Goal: Task Accomplishment & Management: Manage account settings

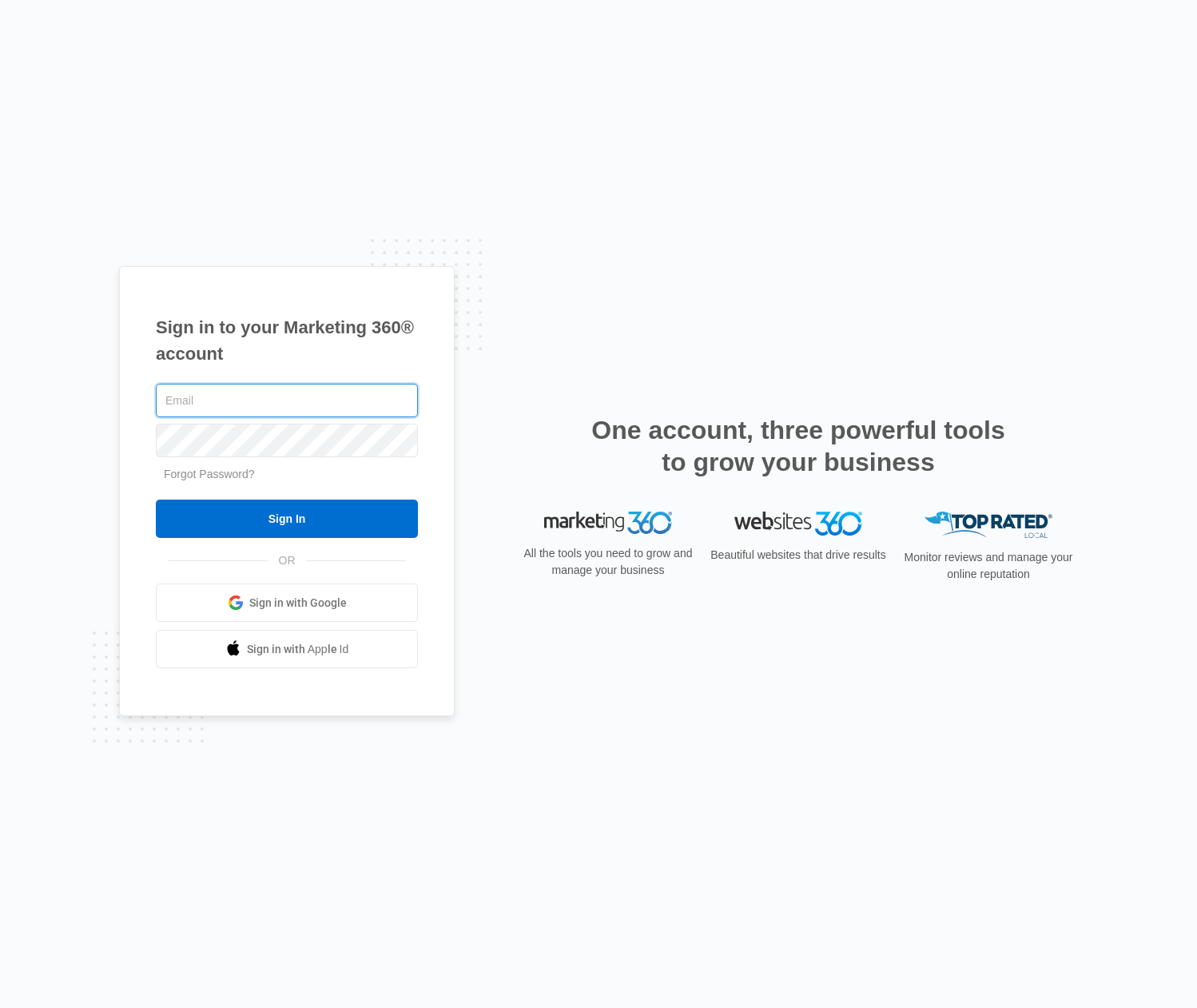
type input "[EMAIL_ADDRESS][DOMAIN_NAME]"
click at [286, 518] on input "Sign In" at bounding box center [286, 518] width 262 height 38
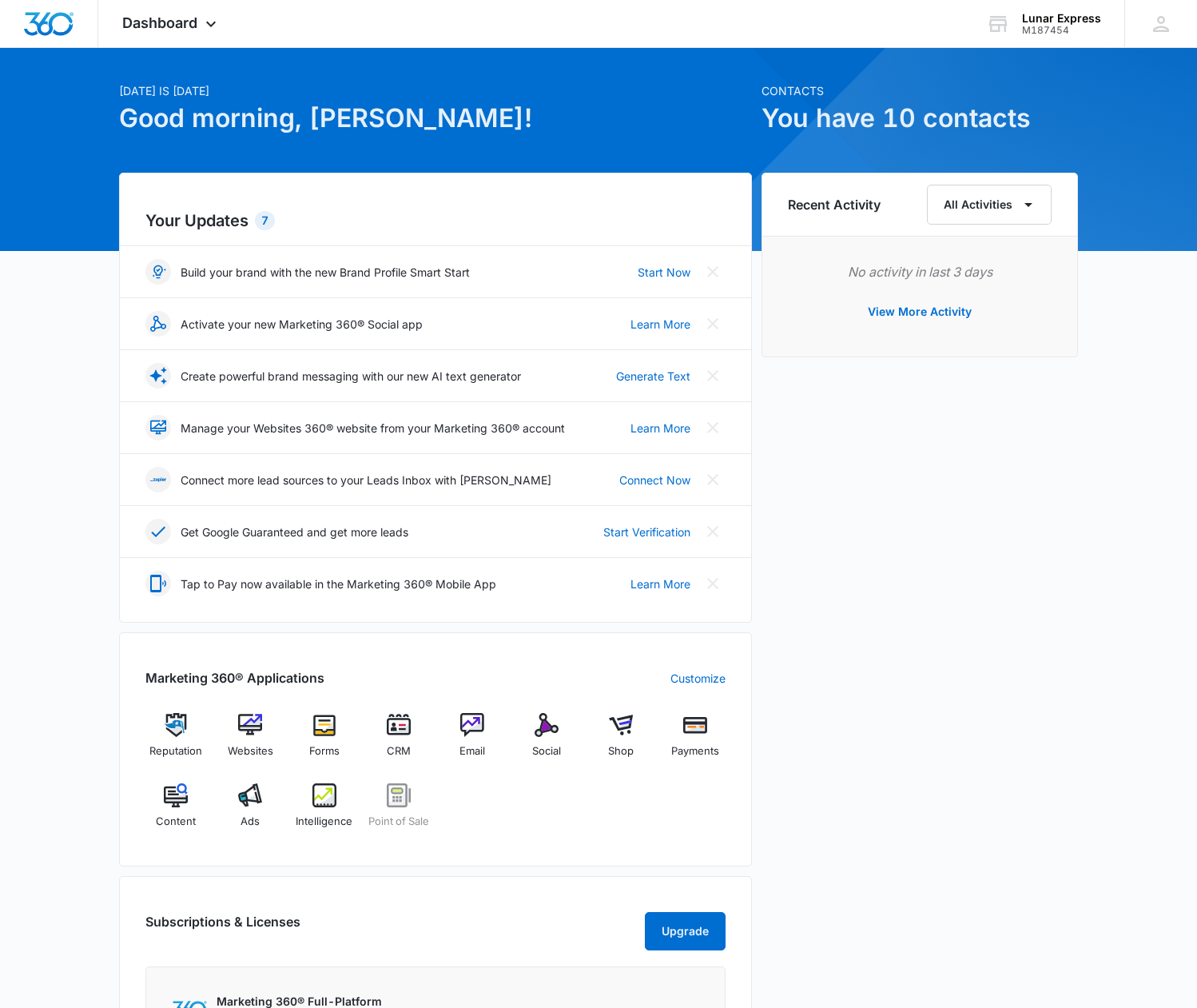
scroll to position [44, 0]
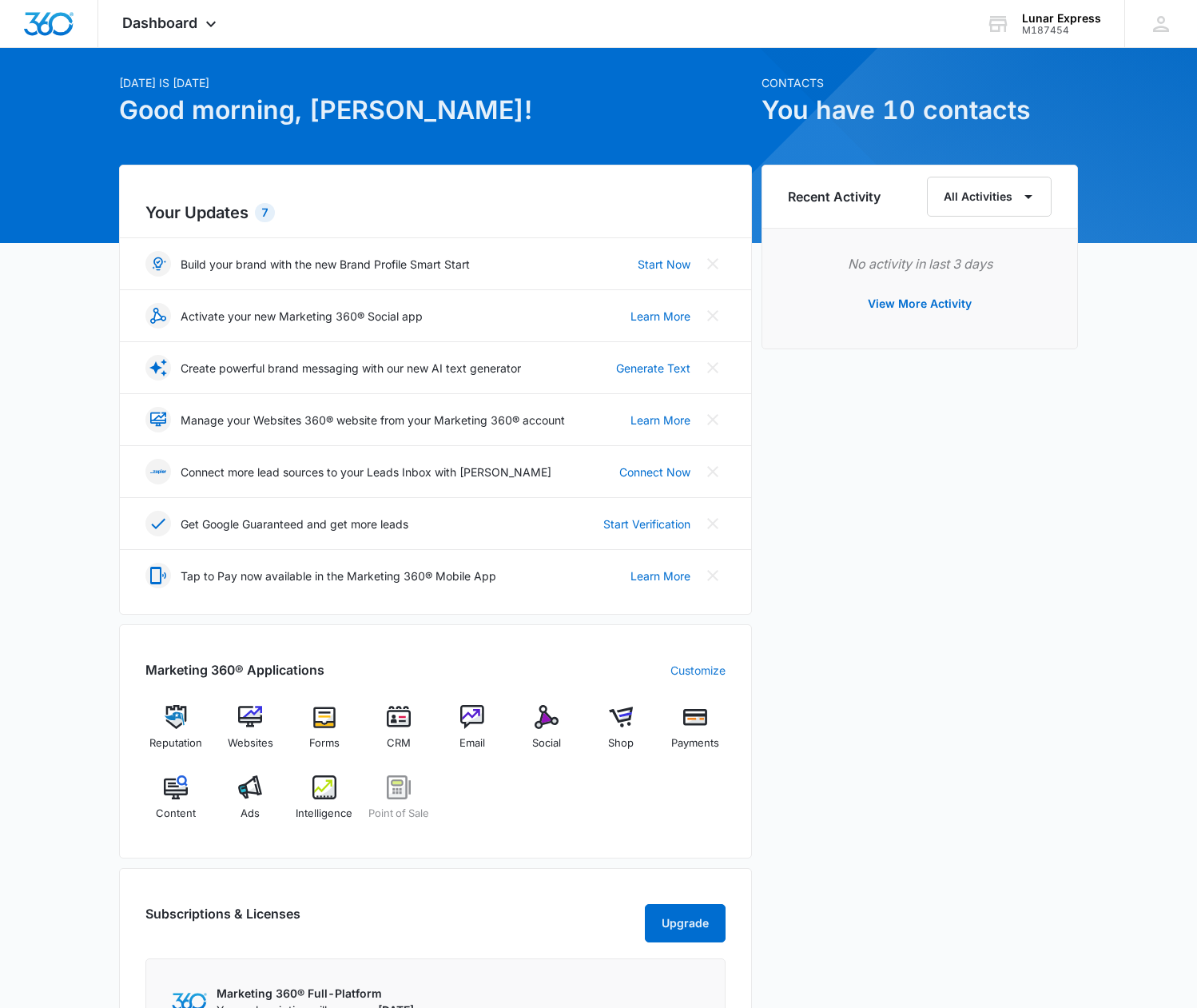
click at [697, 668] on link "Customize" at bounding box center [697, 670] width 55 height 17
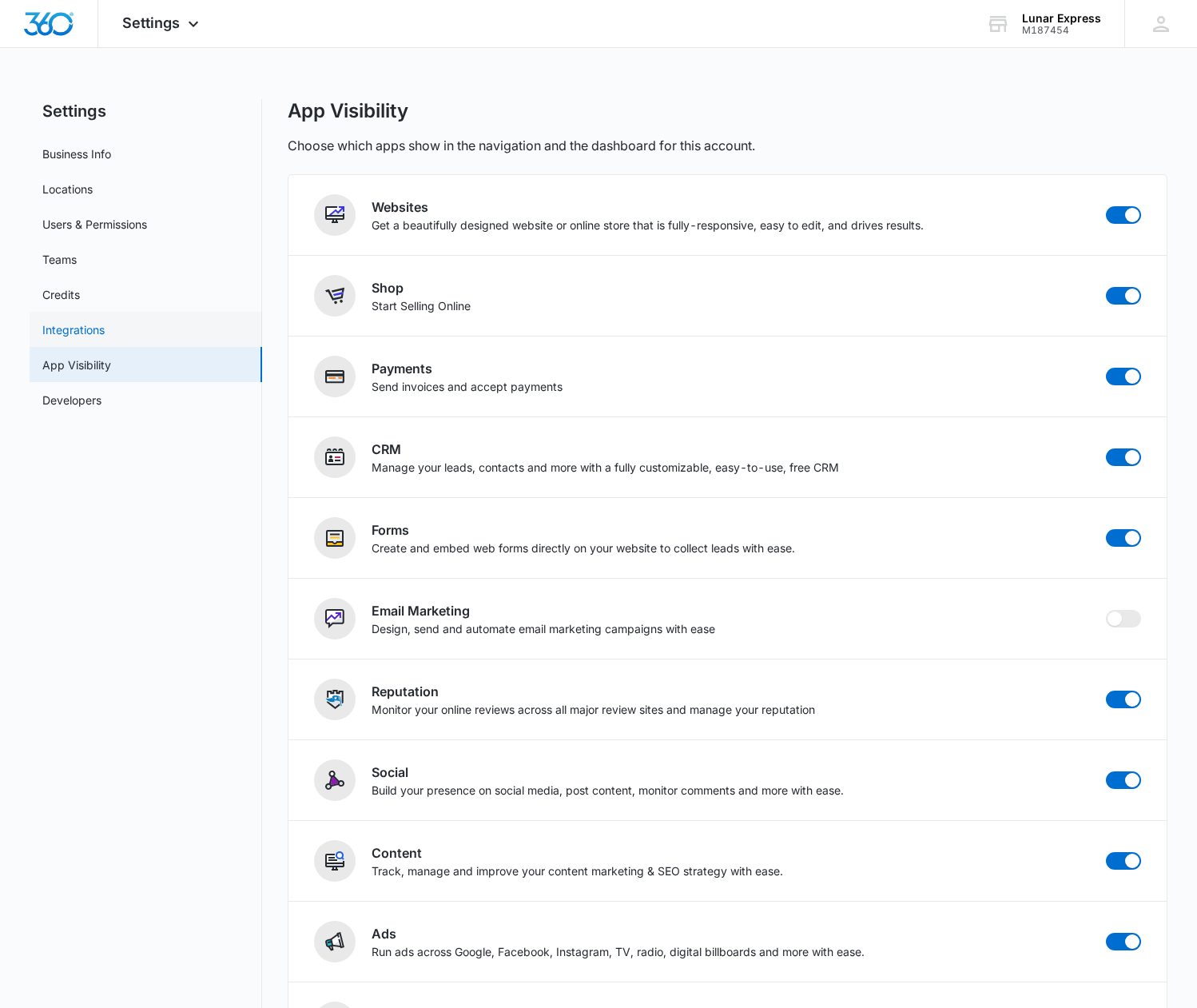
click at [84, 332] on link "Integrations" at bounding box center [73, 330] width 62 height 17
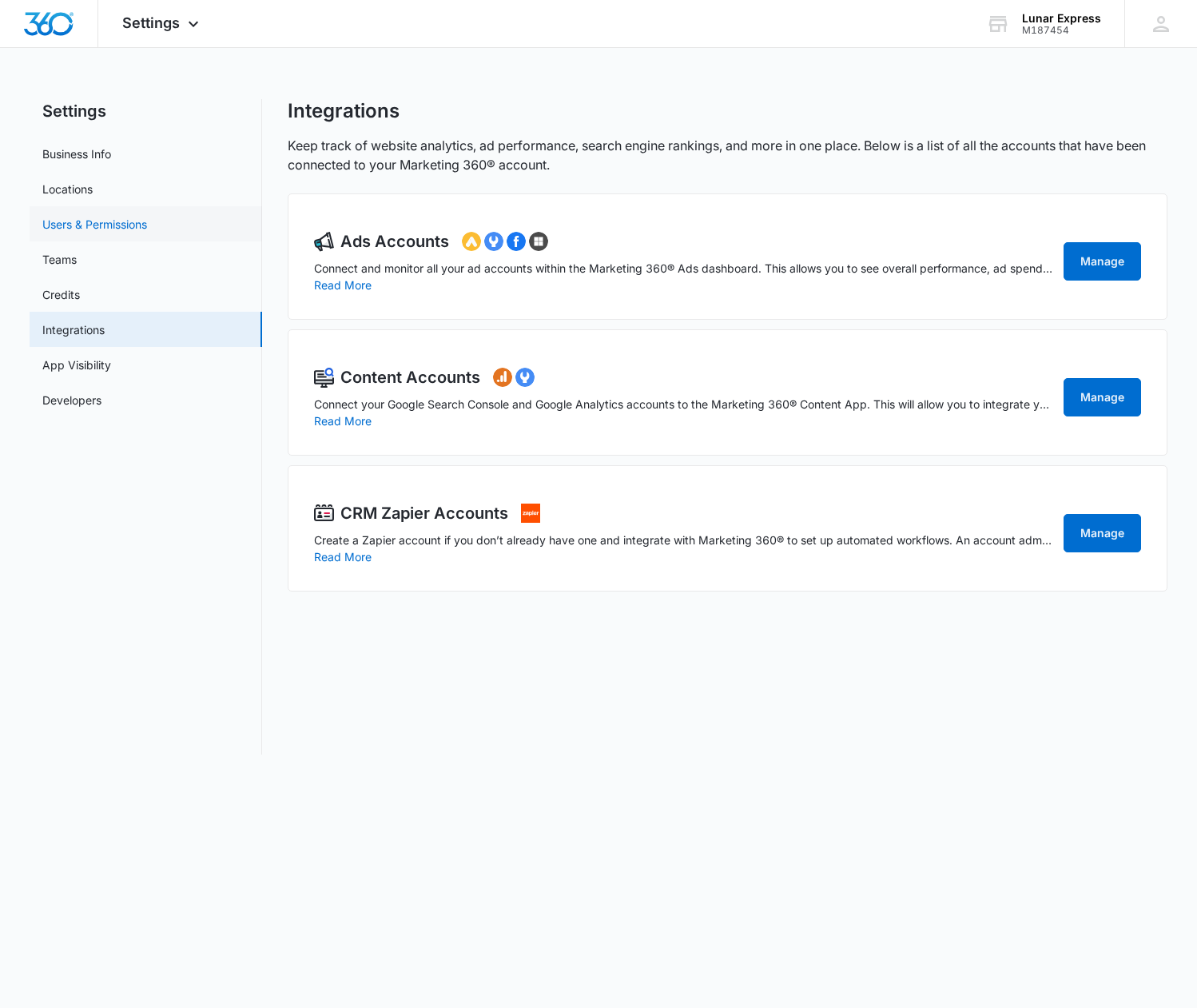
click at [136, 218] on link "Users & Permissions" at bounding box center [95, 224] width 105 height 17
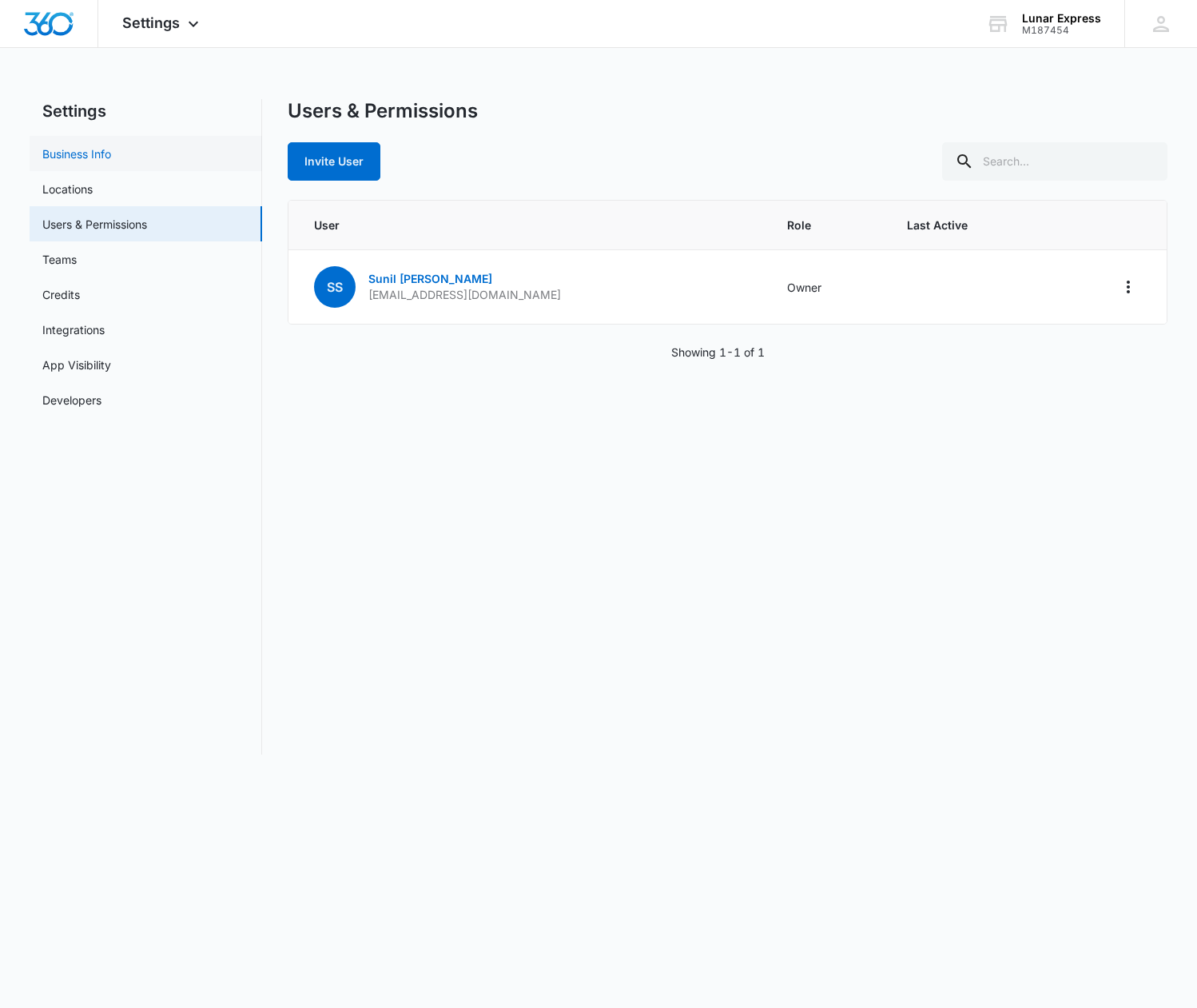
click at [91, 148] on link "Business Info" at bounding box center [77, 154] width 69 height 17
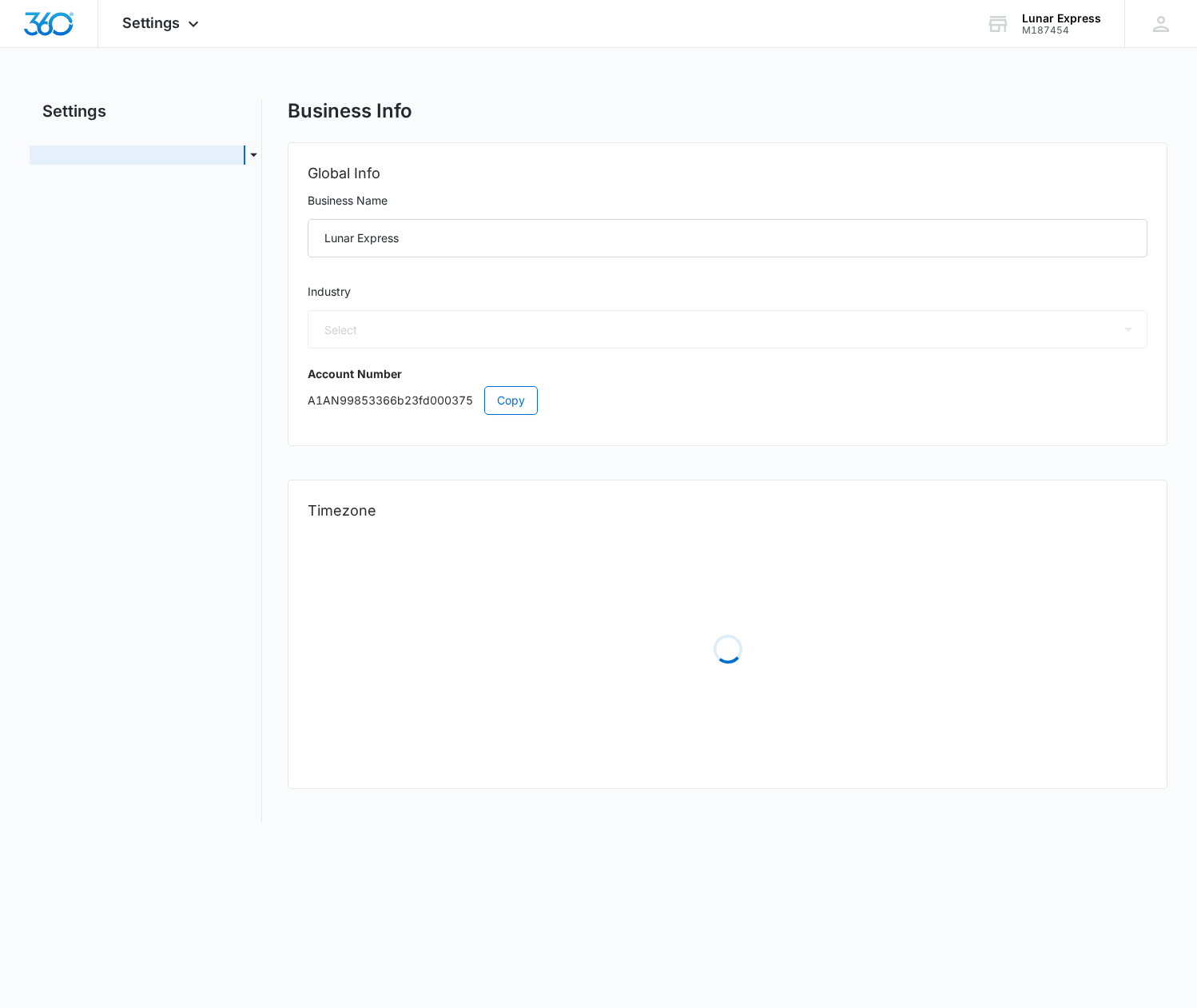
select select "45"
select select "US"
select select "America/Denver"
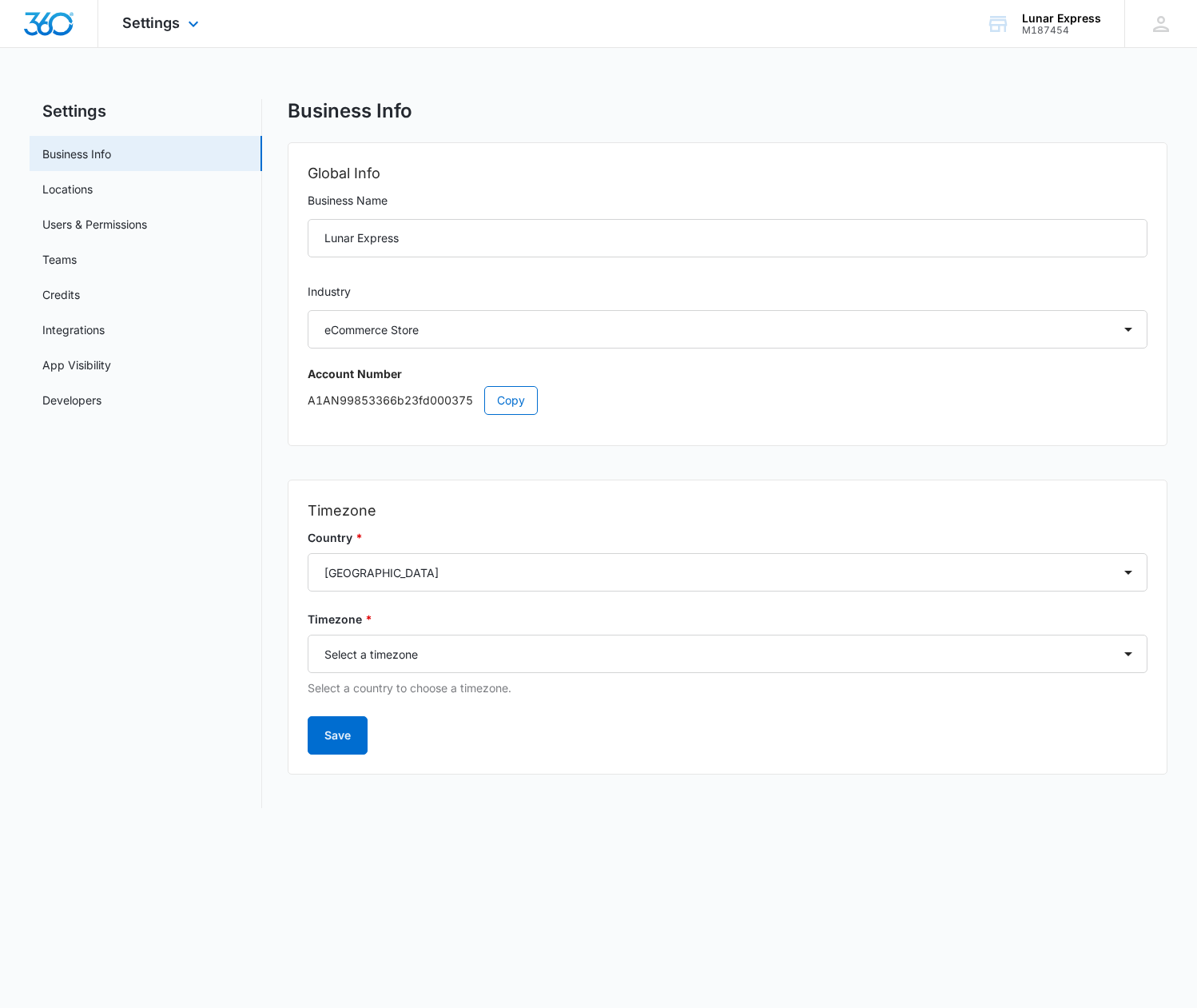
click at [183, 27] on div "Settings Apps Reputation Websites Forms CRM Email Social Shop Payments POS Cont…" at bounding box center [162, 23] width 129 height 47
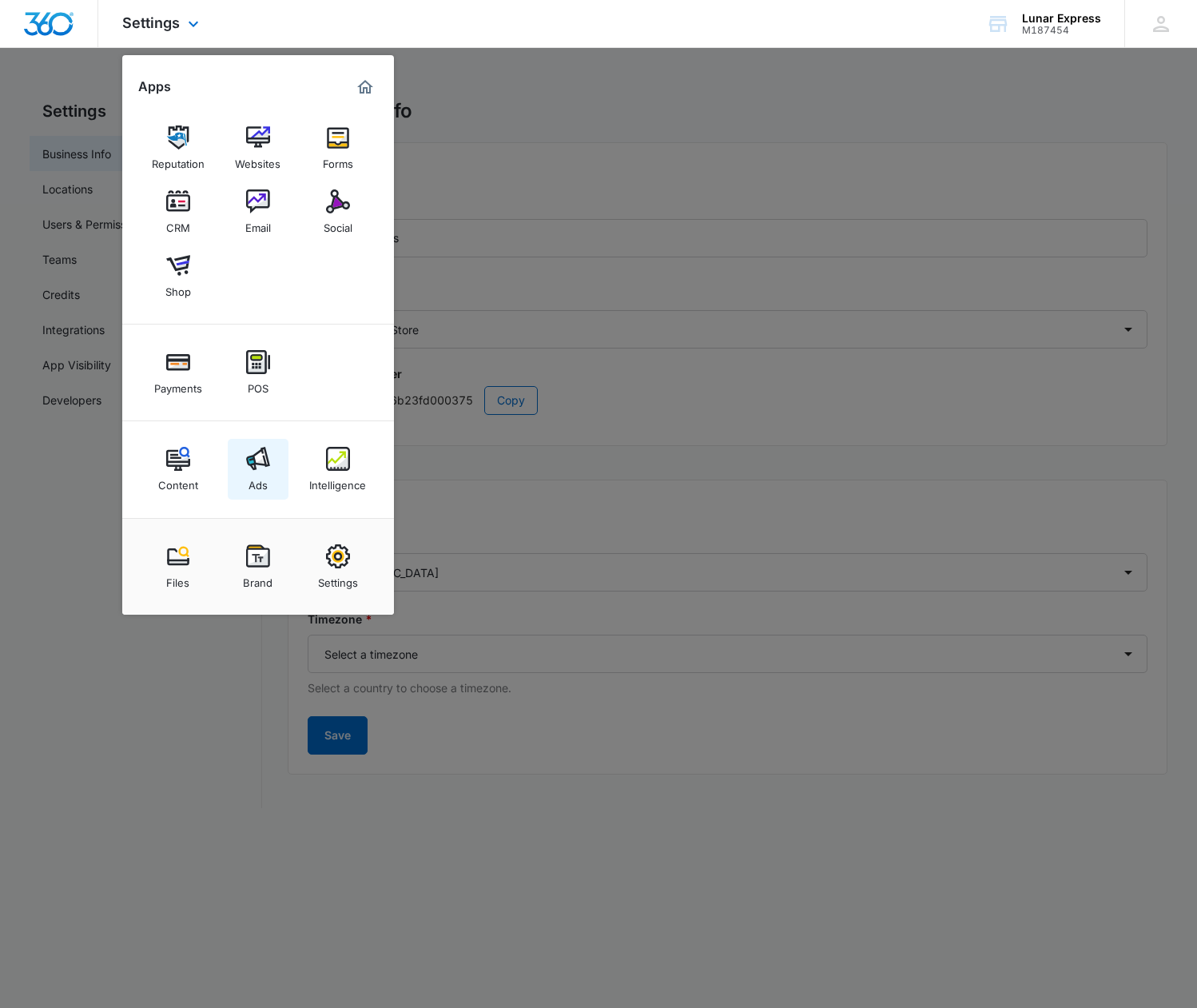
click at [253, 473] on div "Ads" at bounding box center [257, 481] width 19 height 20
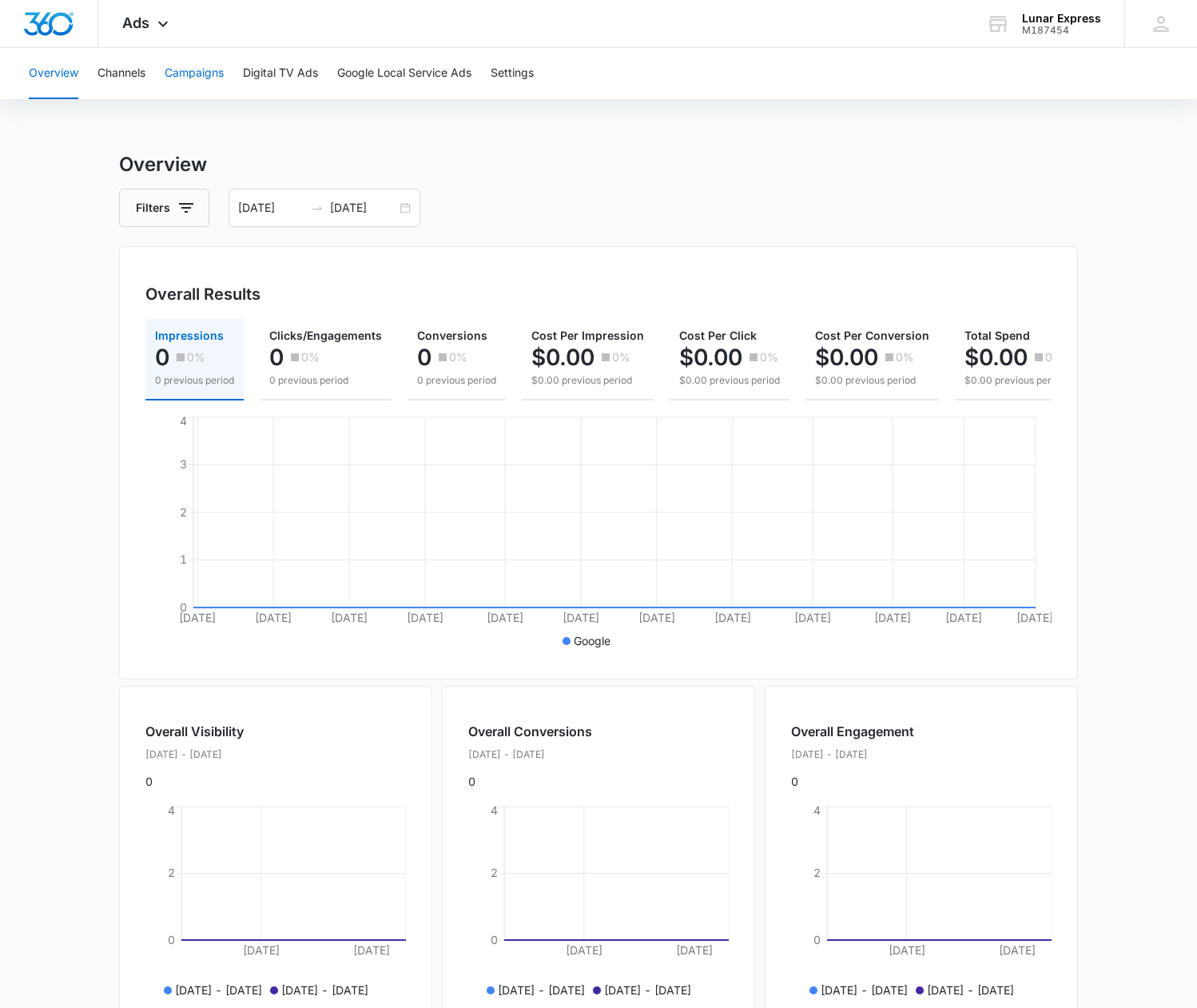
click at [191, 75] on button "Campaigns" at bounding box center [194, 73] width 59 height 51
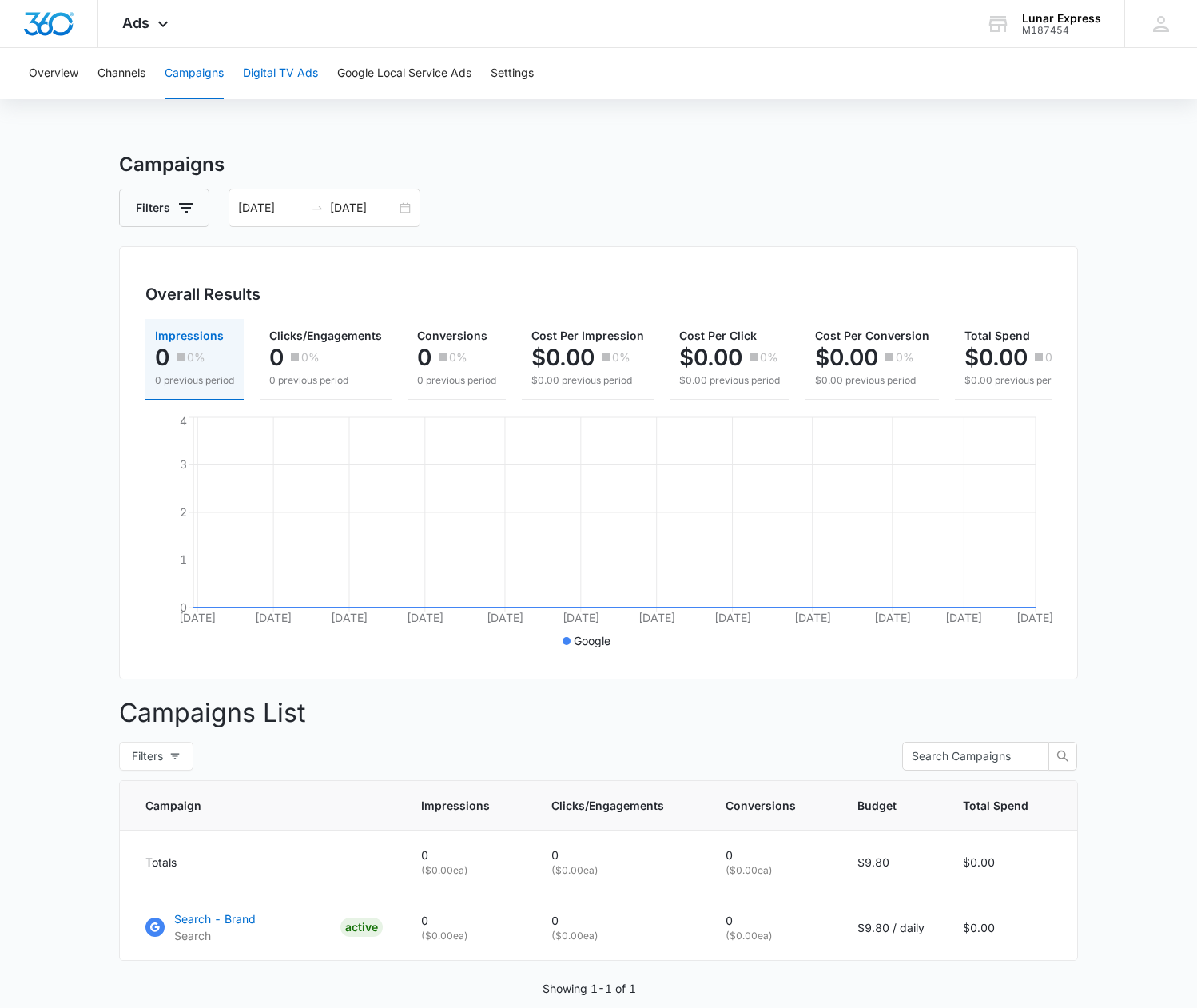
click at [264, 70] on button "Digital TV Ads" at bounding box center [280, 73] width 75 height 51
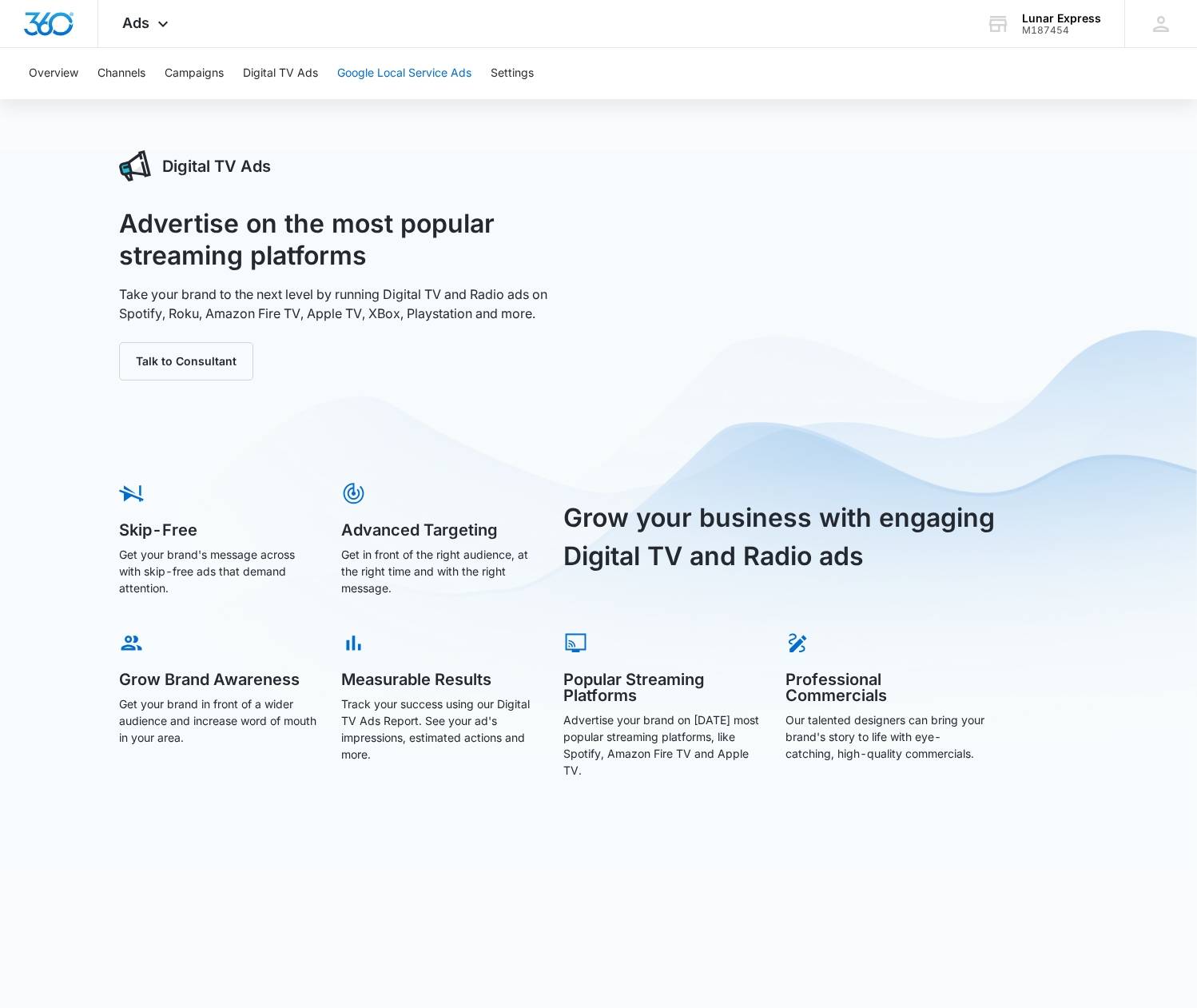
click at [393, 71] on button "Google Local Service Ads" at bounding box center [403, 73] width 134 height 51
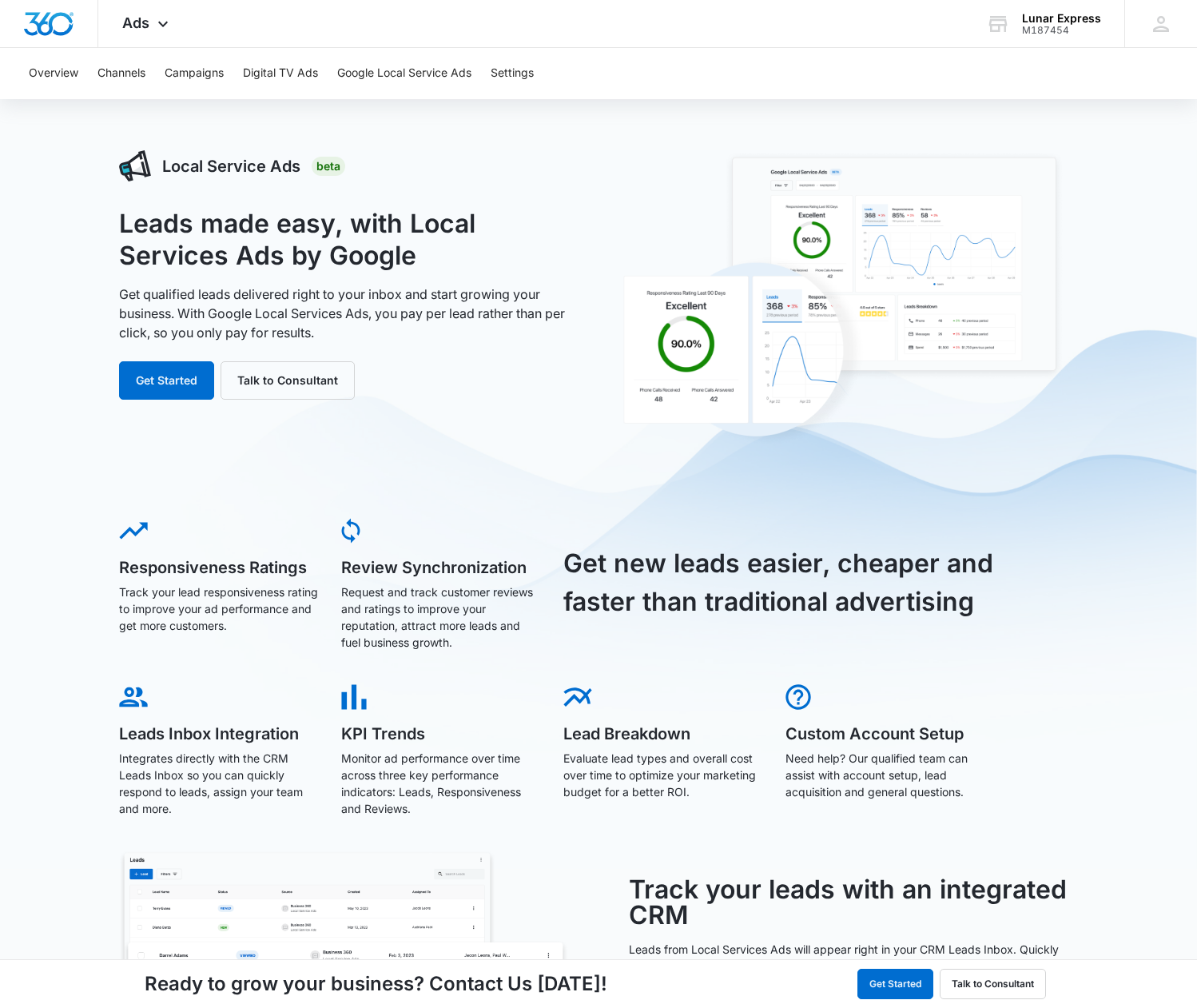
click at [507, 72] on button "Settings" at bounding box center [512, 73] width 43 height 51
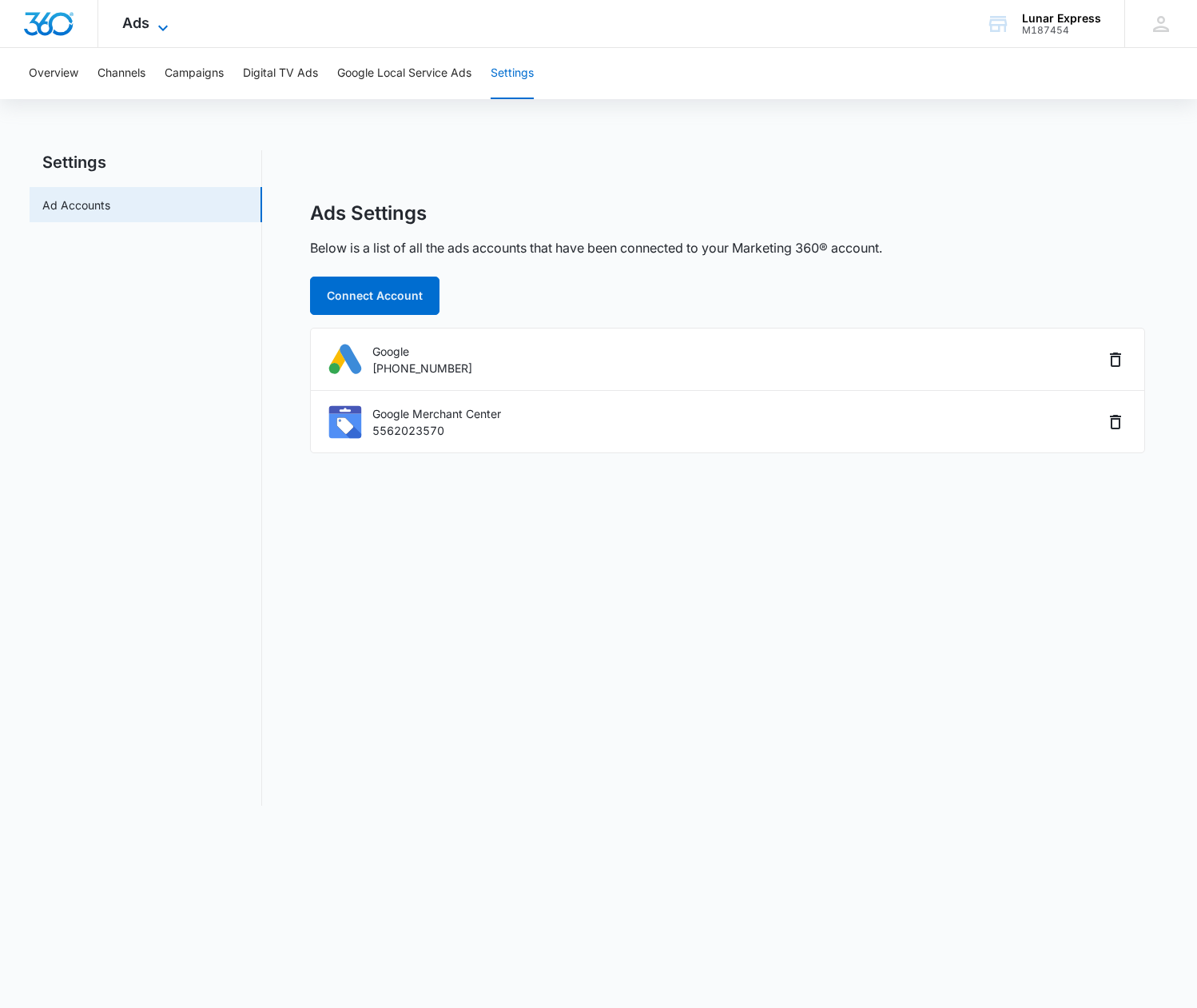
click at [155, 26] on icon at bounding box center [163, 28] width 19 height 19
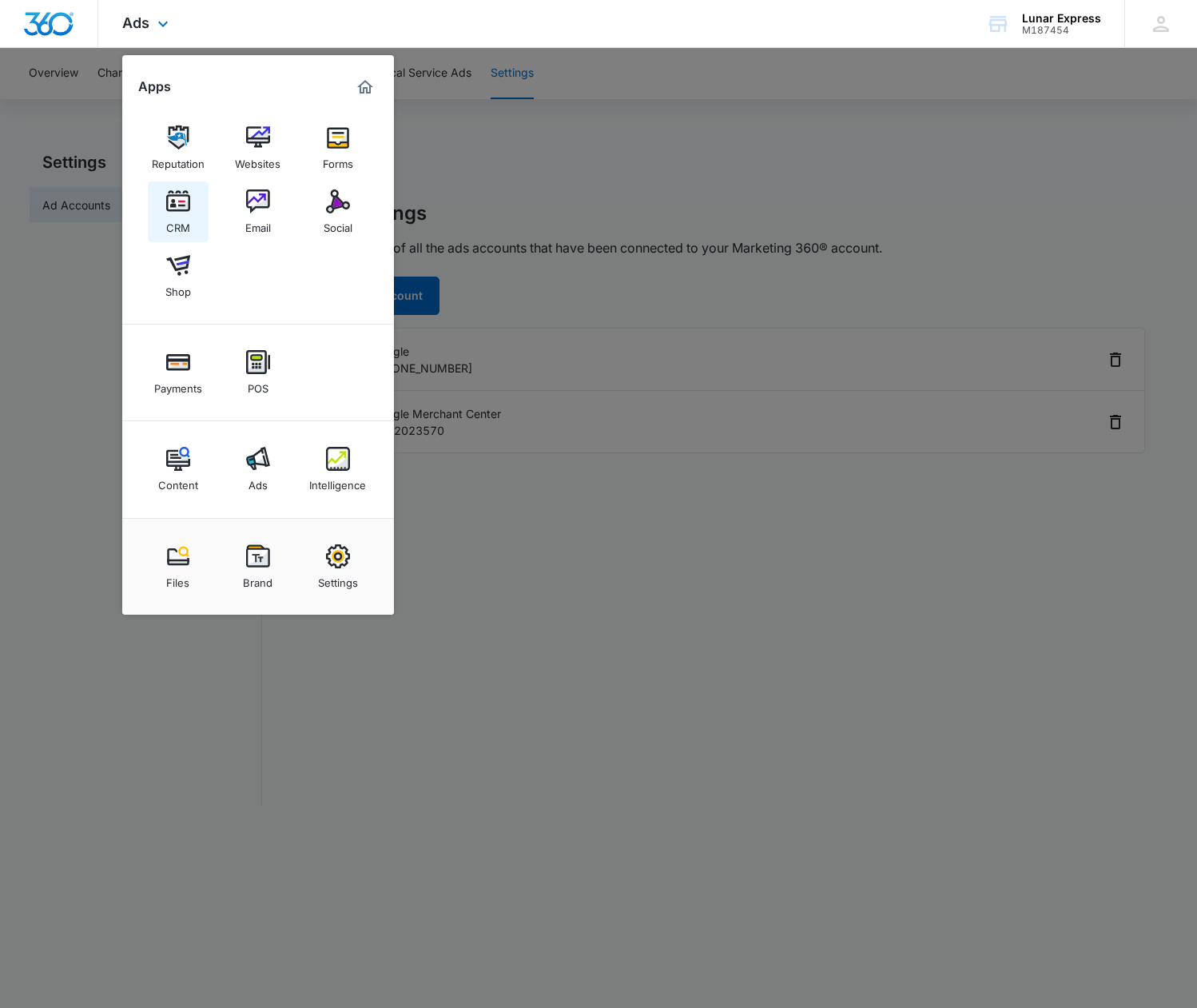
click at [176, 221] on div "CRM" at bounding box center [178, 223] width 24 height 20
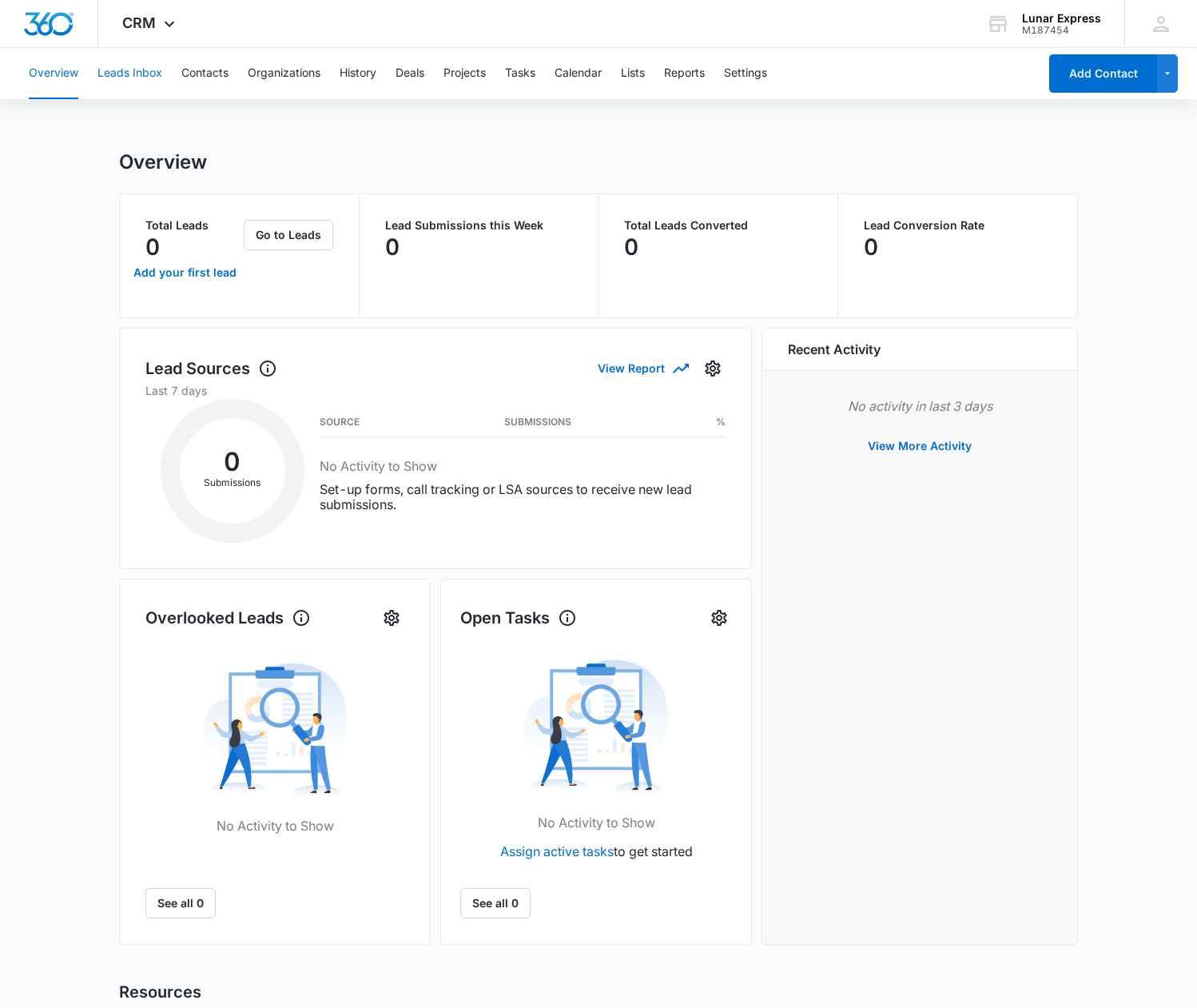
click at [128, 72] on button "Leads Inbox" at bounding box center [130, 73] width 65 height 51
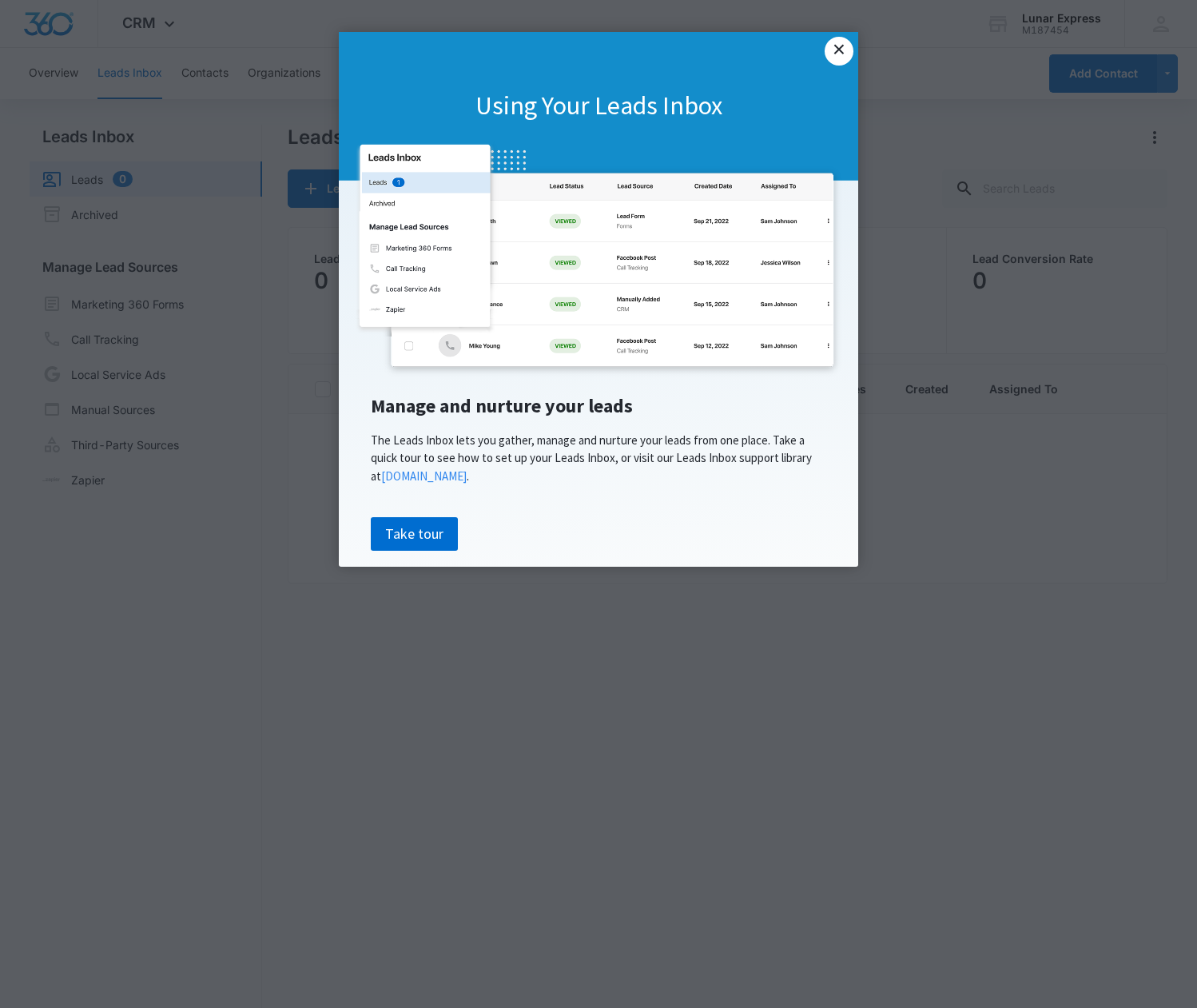
click at [838, 55] on link "×" at bounding box center [839, 51] width 29 height 29
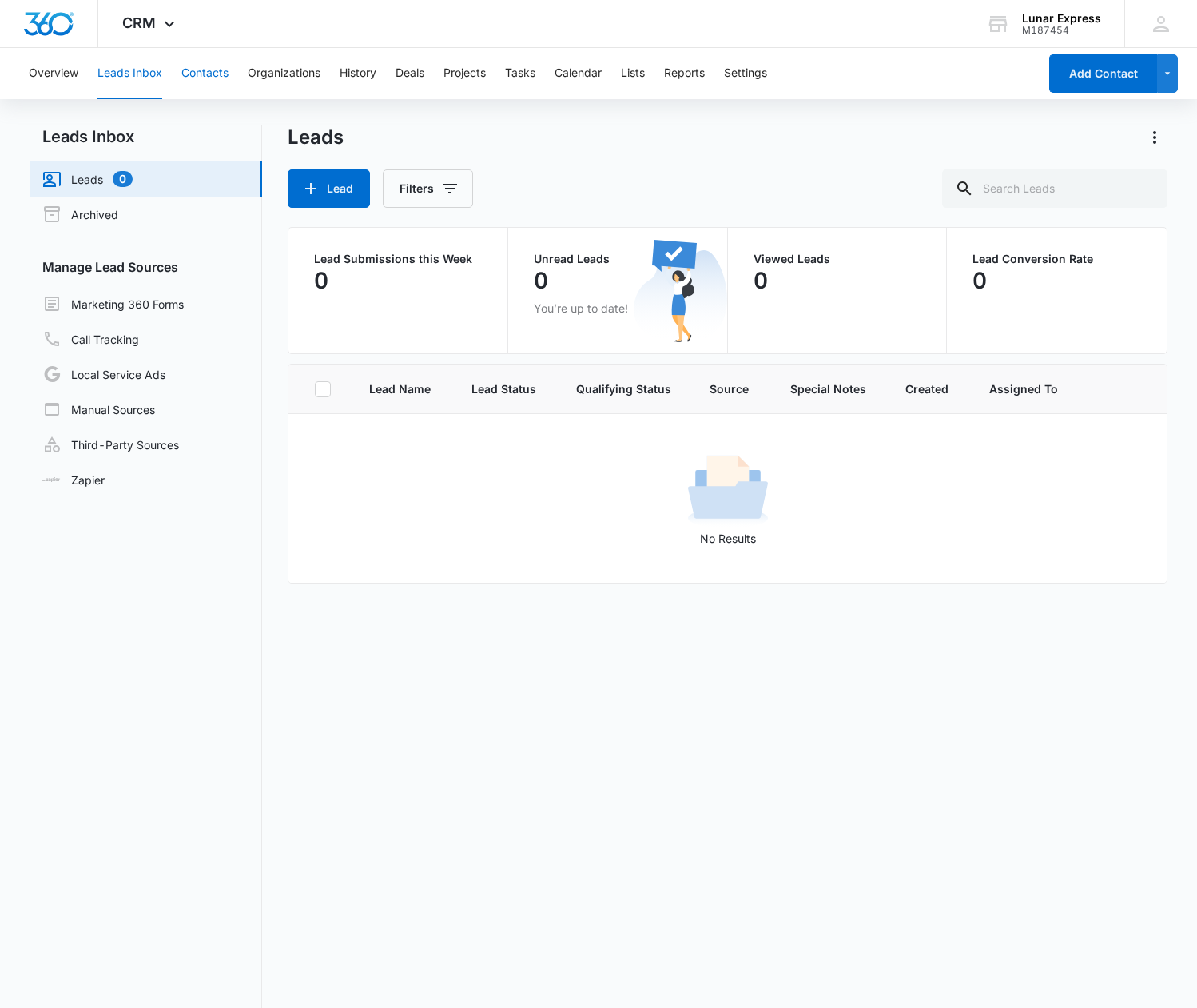
click at [209, 77] on button "Contacts" at bounding box center [205, 73] width 47 height 51
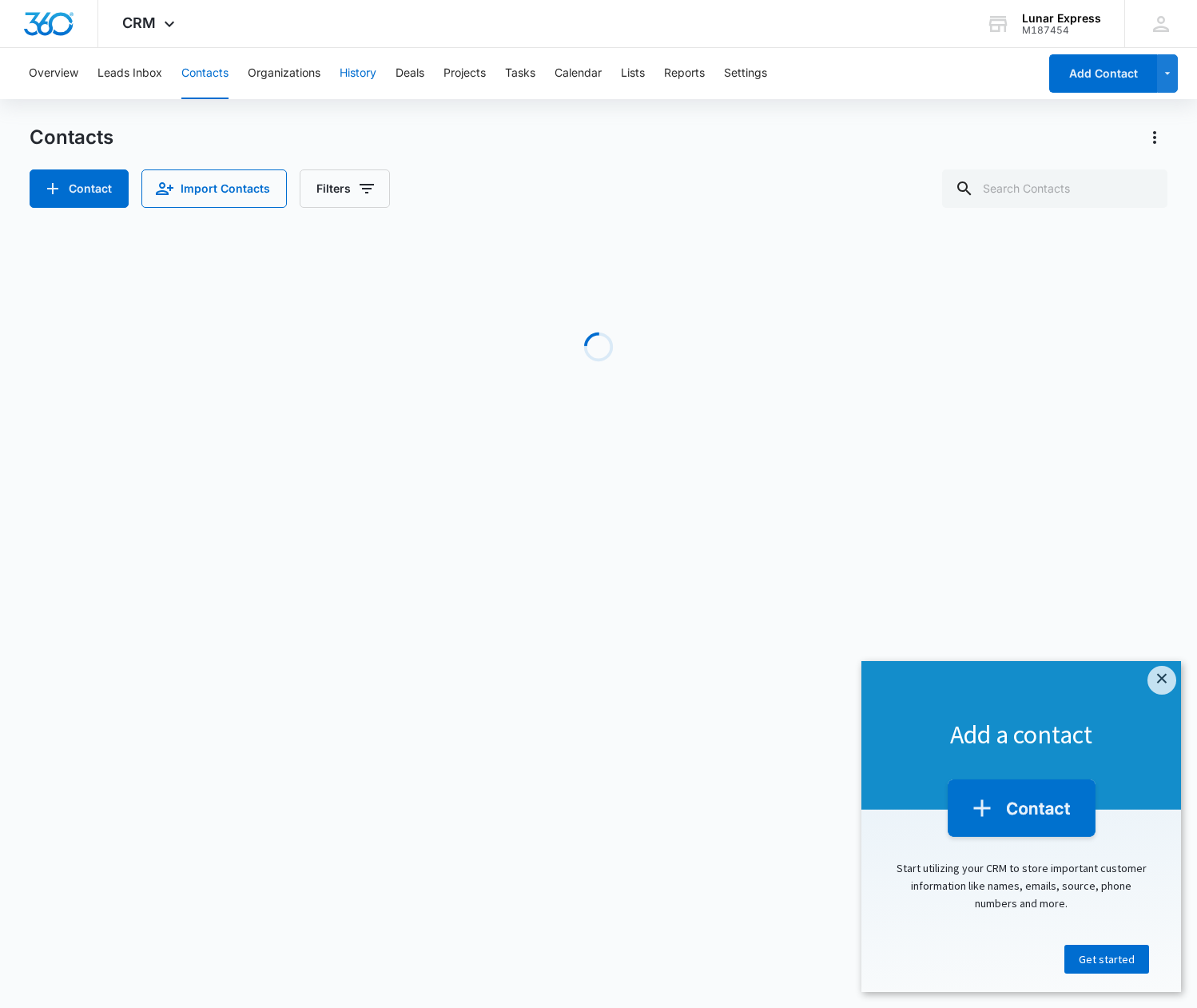
click at [361, 75] on button "History" at bounding box center [357, 73] width 37 height 51
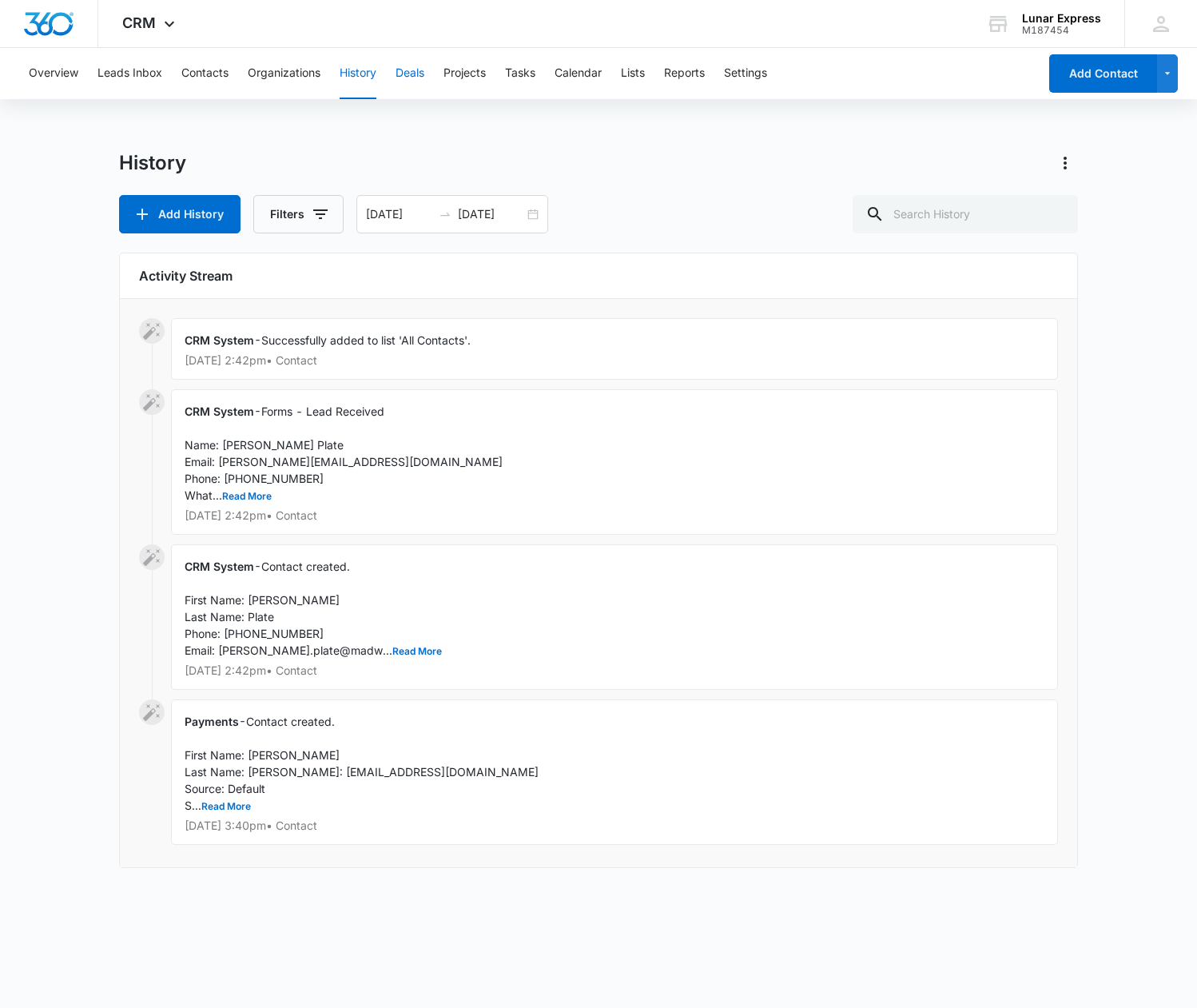
click at [418, 77] on button "Deals" at bounding box center [410, 73] width 29 height 51
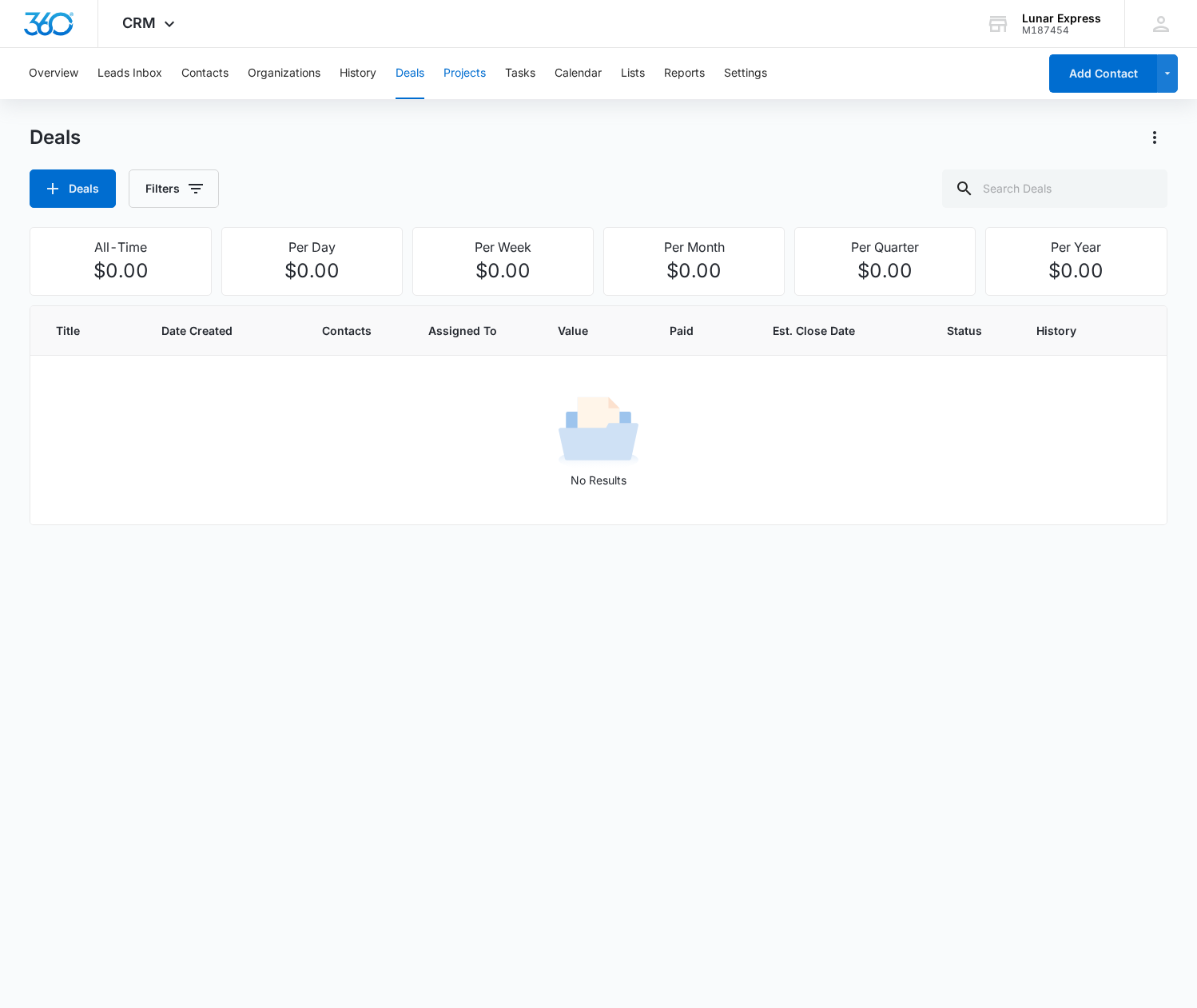
click at [473, 79] on button "Projects" at bounding box center [465, 73] width 43 height 51
click at [521, 79] on button "Tasks" at bounding box center [520, 73] width 31 height 51
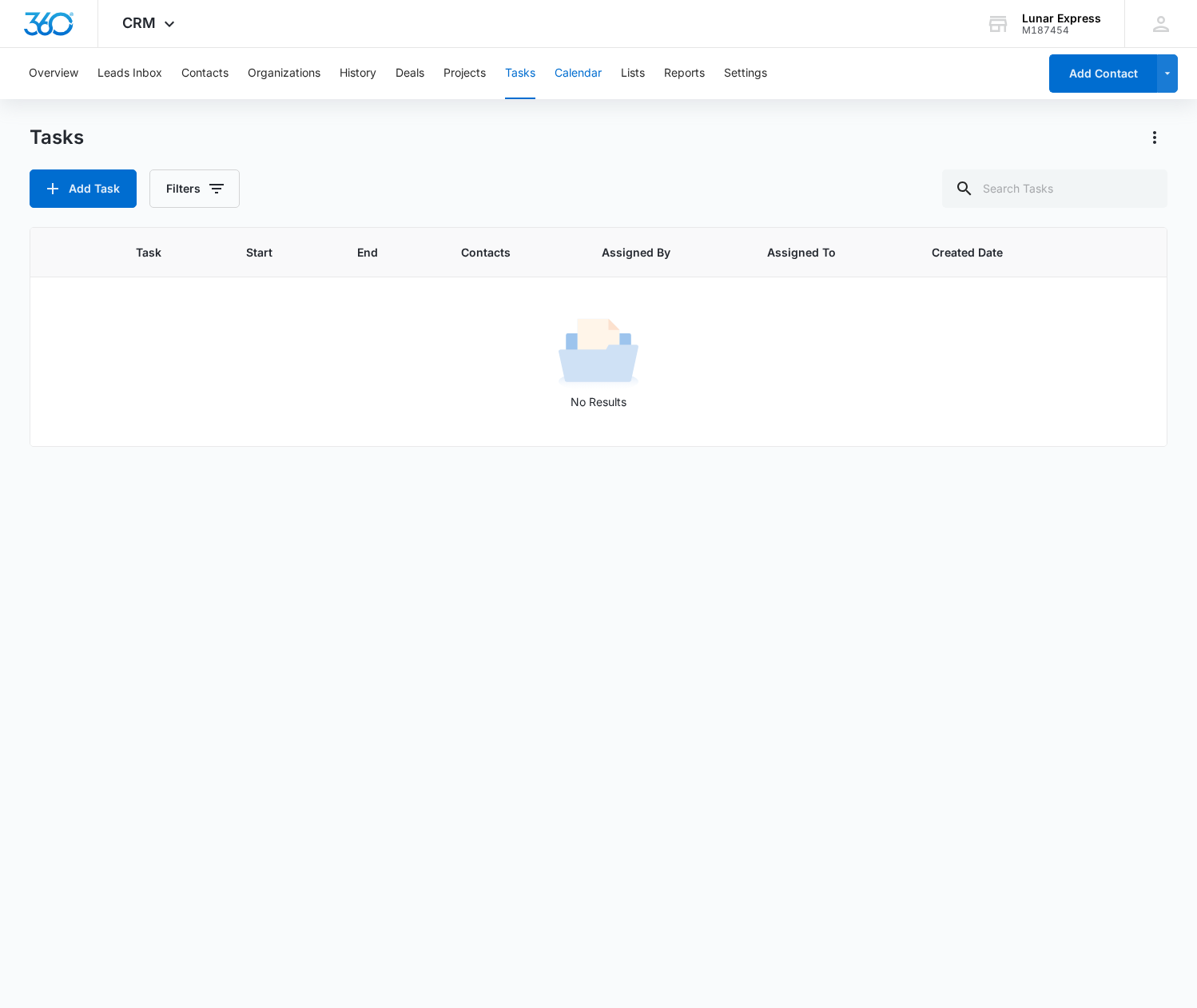
click at [570, 73] on button "Calendar" at bounding box center [577, 73] width 47 height 51
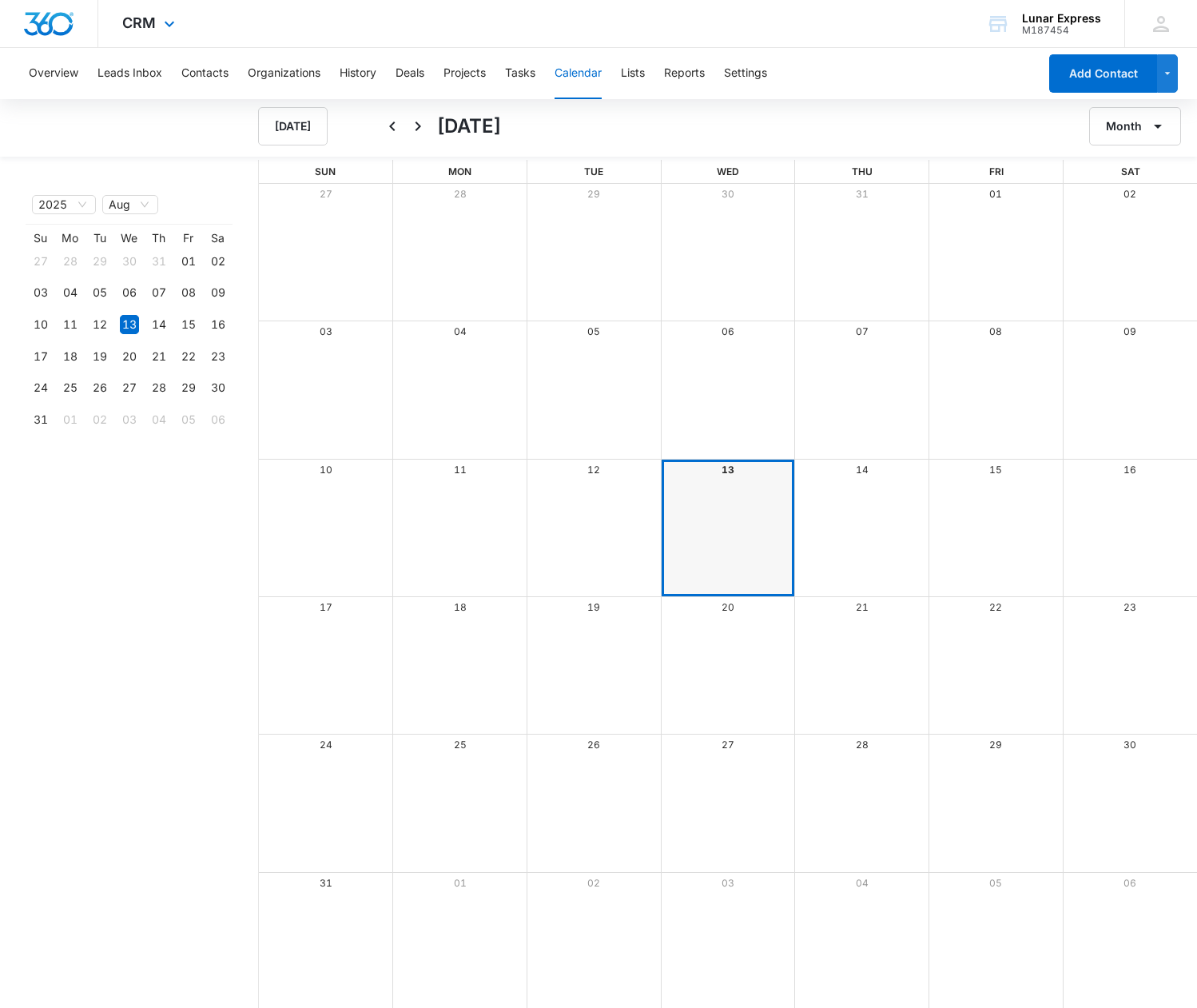
click at [156, 28] on div "CRM Apps Reputation Websites Forms CRM Email Social Shop Payments POS Content A…" at bounding box center [150, 23] width 105 height 47
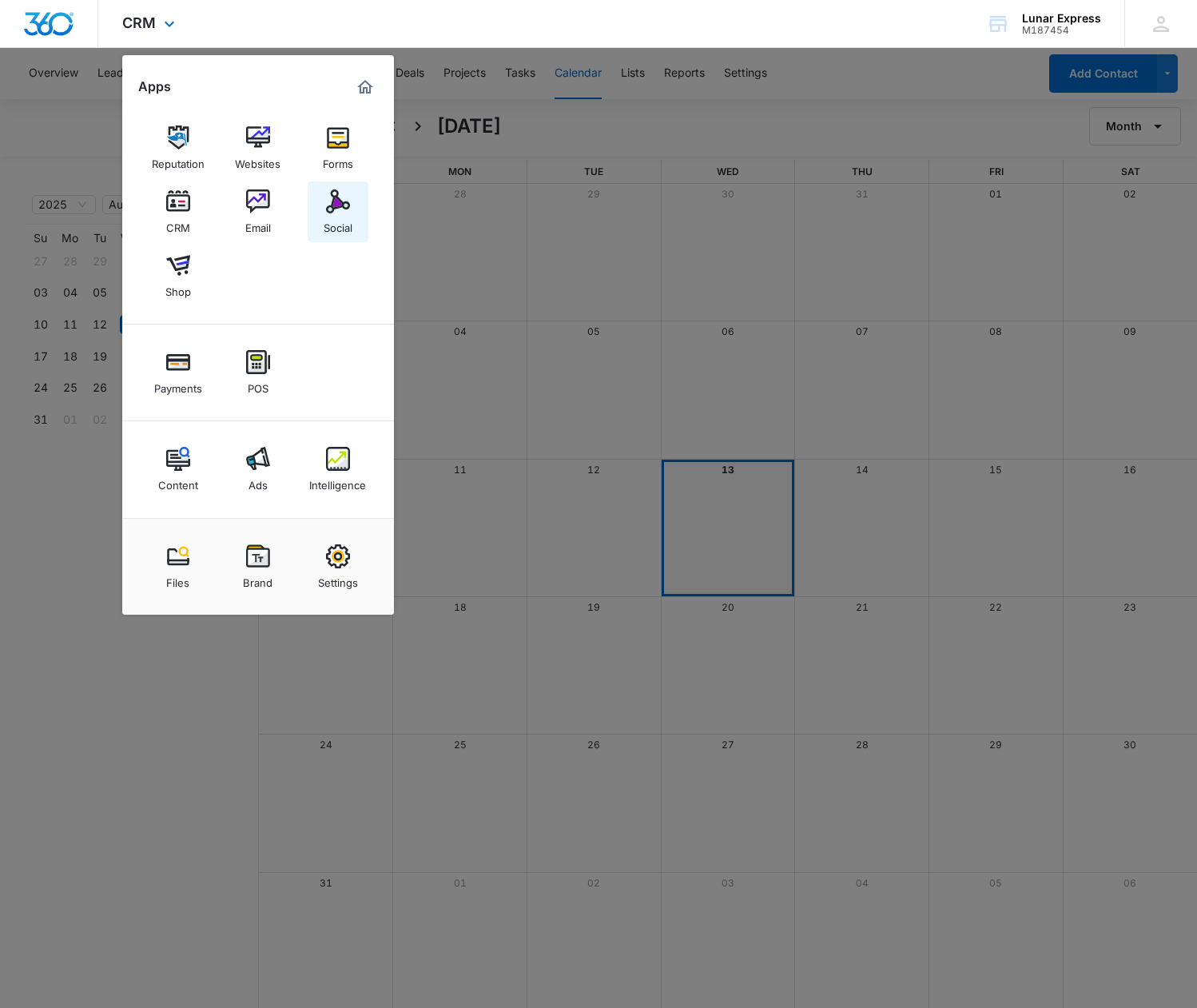
click at [335, 211] on img at bounding box center [338, 201] width 24 height 24
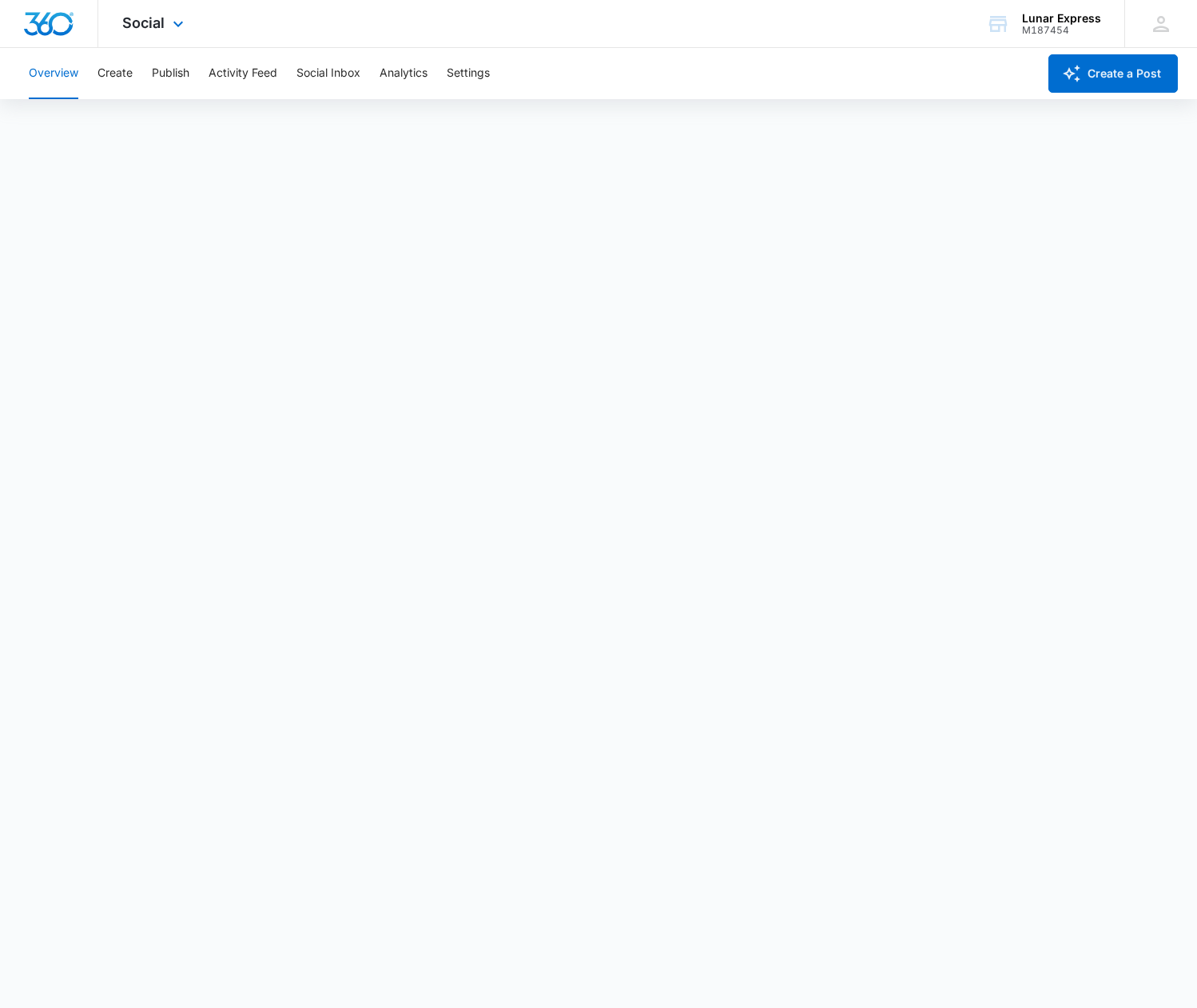
scroll to position [4, 0]
click at [110, 72] on button "Create" at bounding box center [114, 73] width 35 height 51
click at [172, 73] on button "Publish" at bounding box center [171, 73] width 38 height 51
click at [245, 72] on button "Activity Feed" at bounding box center [243, 73] width 69 height 51
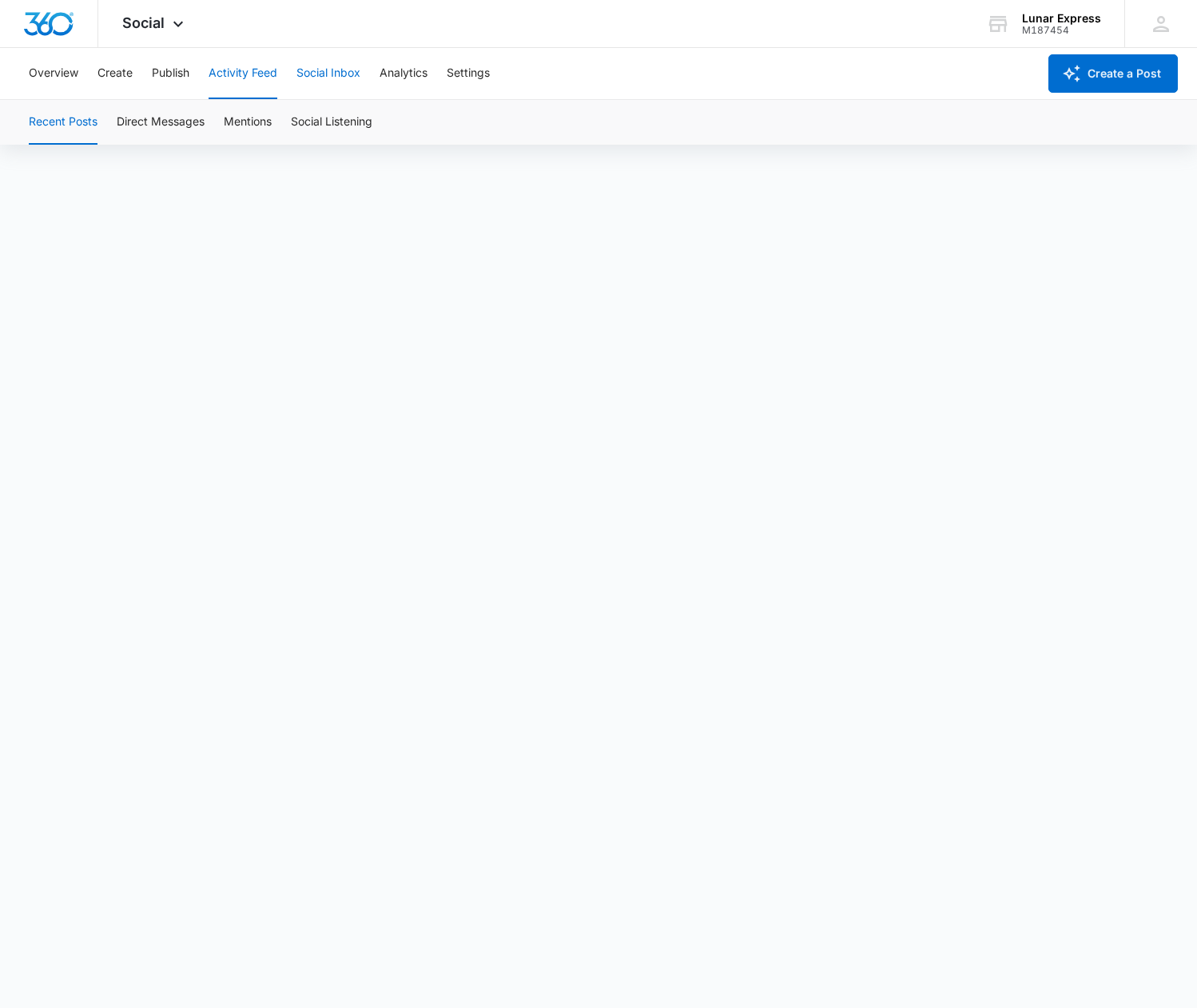
click at [322, 76] on button "Social Inbox" at bounding box center [328, 73] width 64 height 51
click at [415, 76] on button "Analytics" at bounding box center [403, 73] width 48 height 51
click at [471, 78] on button "Settings" at bounding box center [468, 73] width 43 height 51
click at [175, 25] on icon at bounding box center [178, 28] width 19 height 19
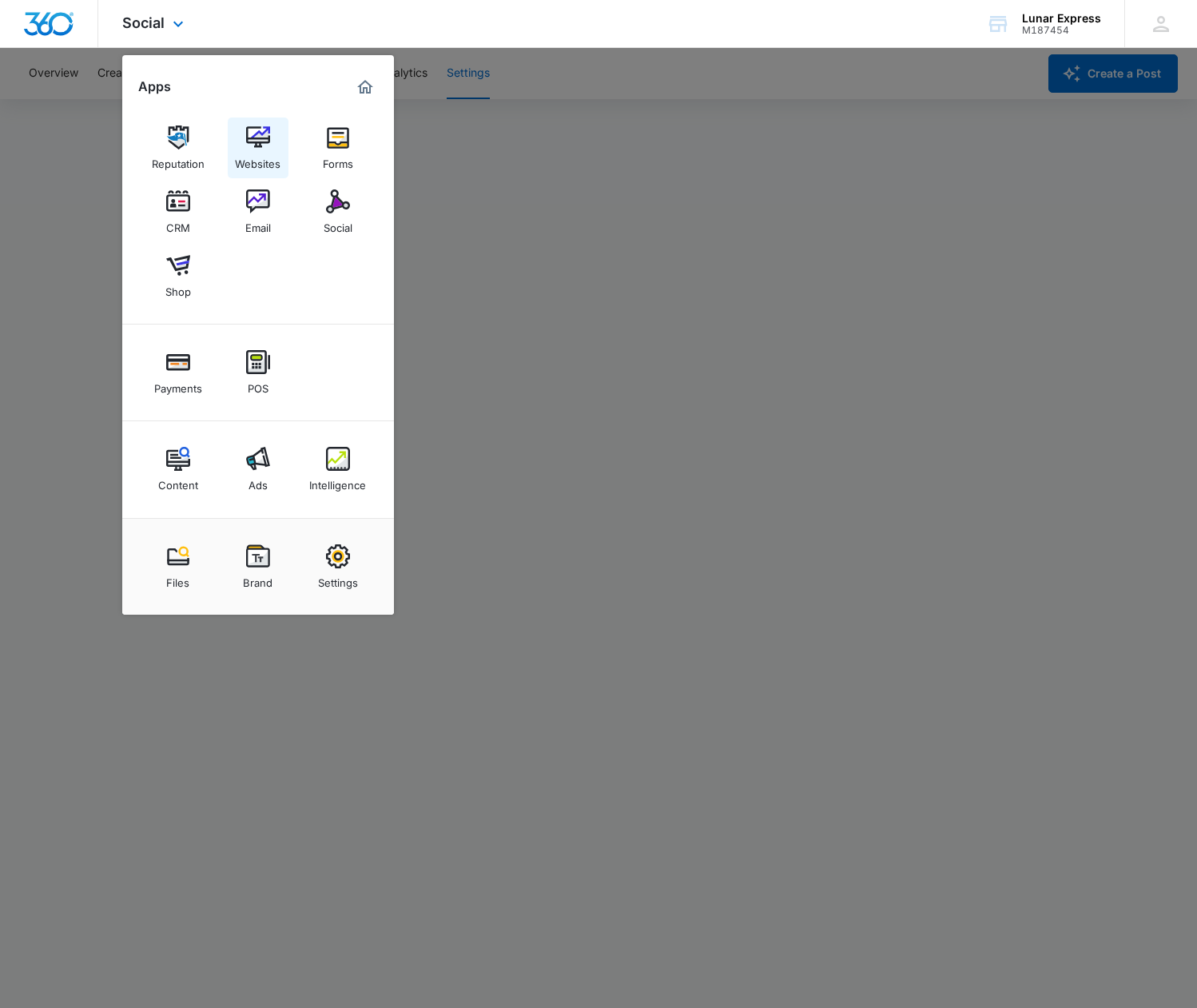
click at [268, 145] on img at bounding box center [258, 137] width 24 height 24
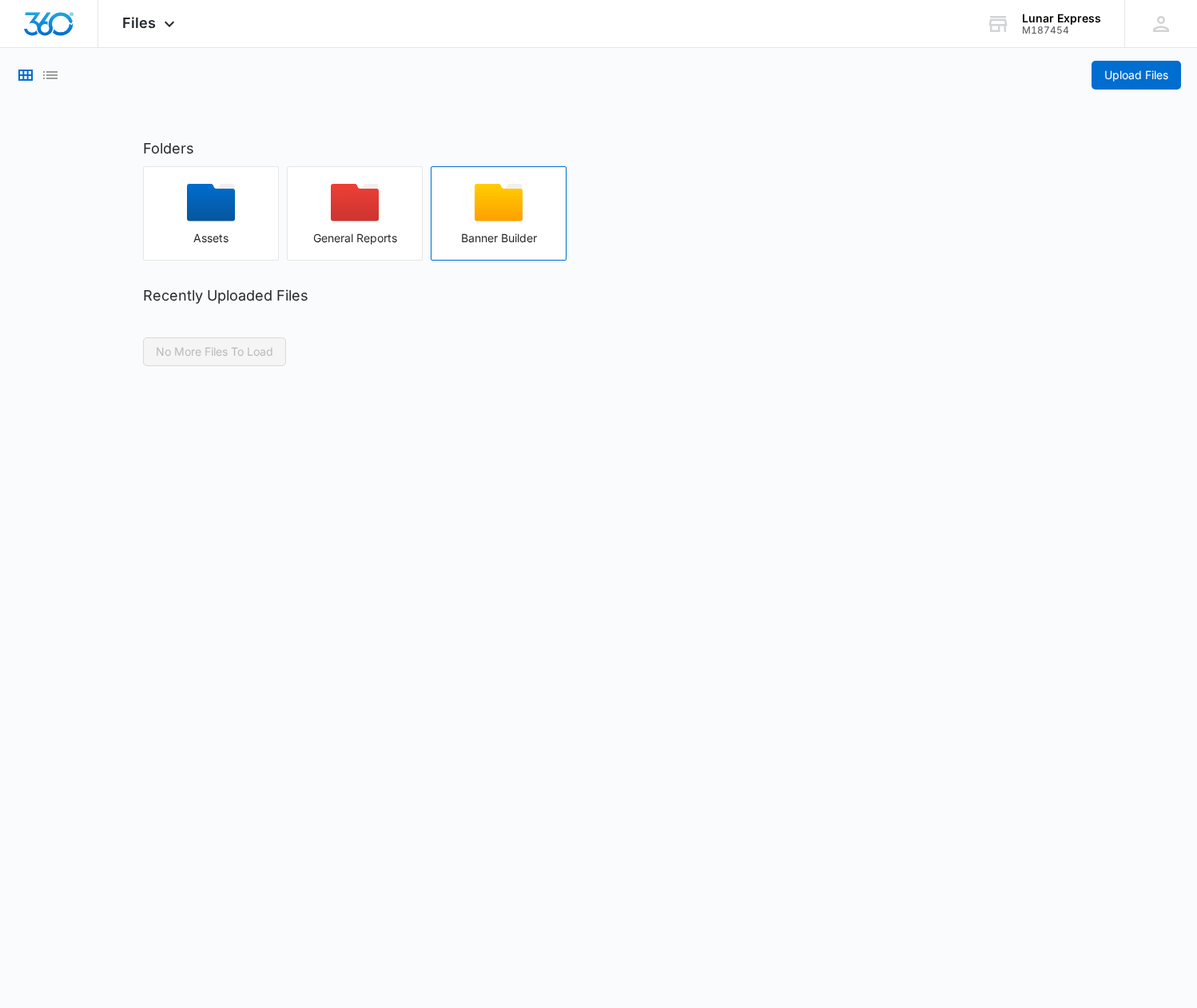
click at [482, 226] on div "button" at bounding box center [498, 208] width 134 height 48
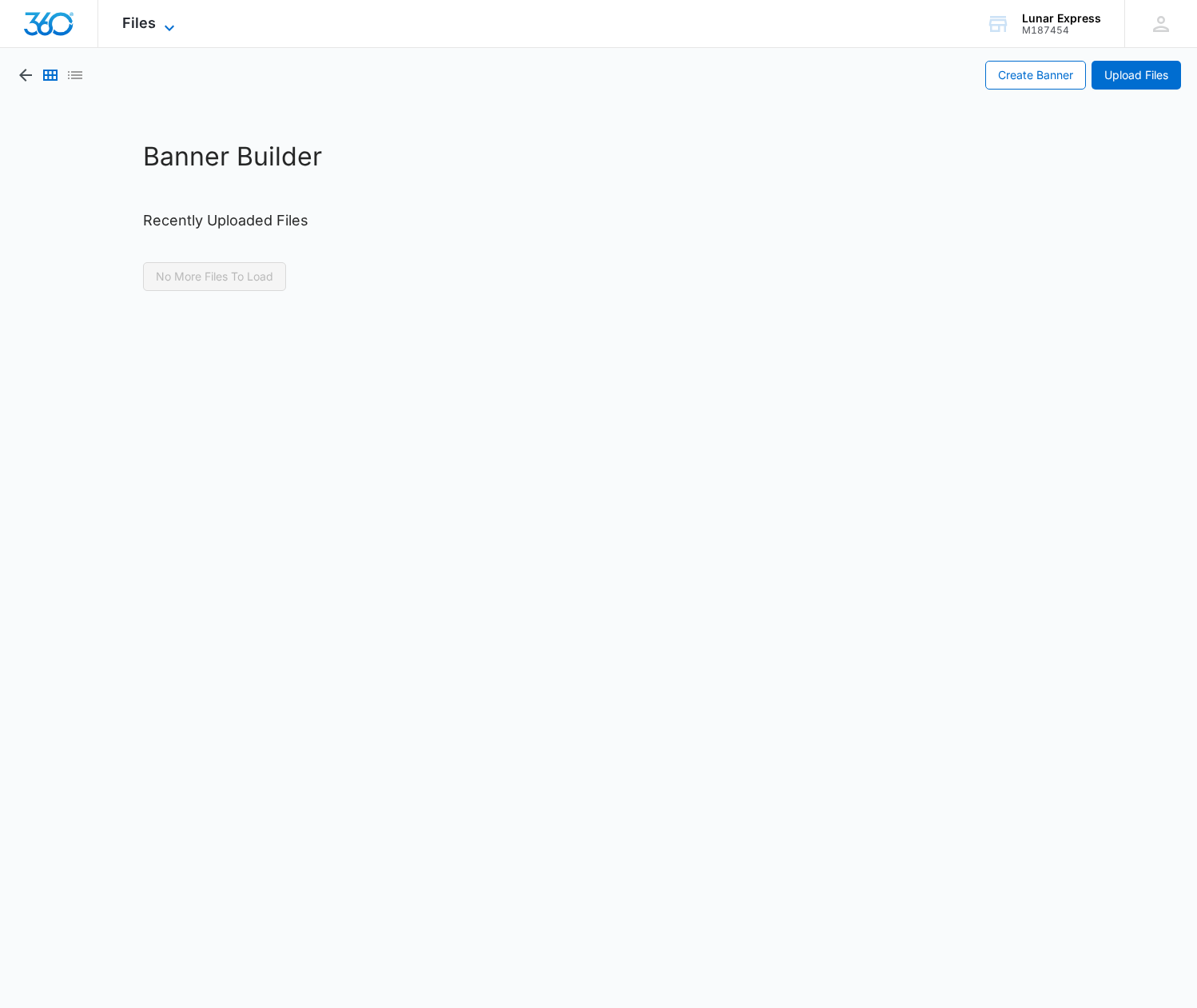
click at [171, 26] on icon at bounding box center [169, 27] width 9 height 6
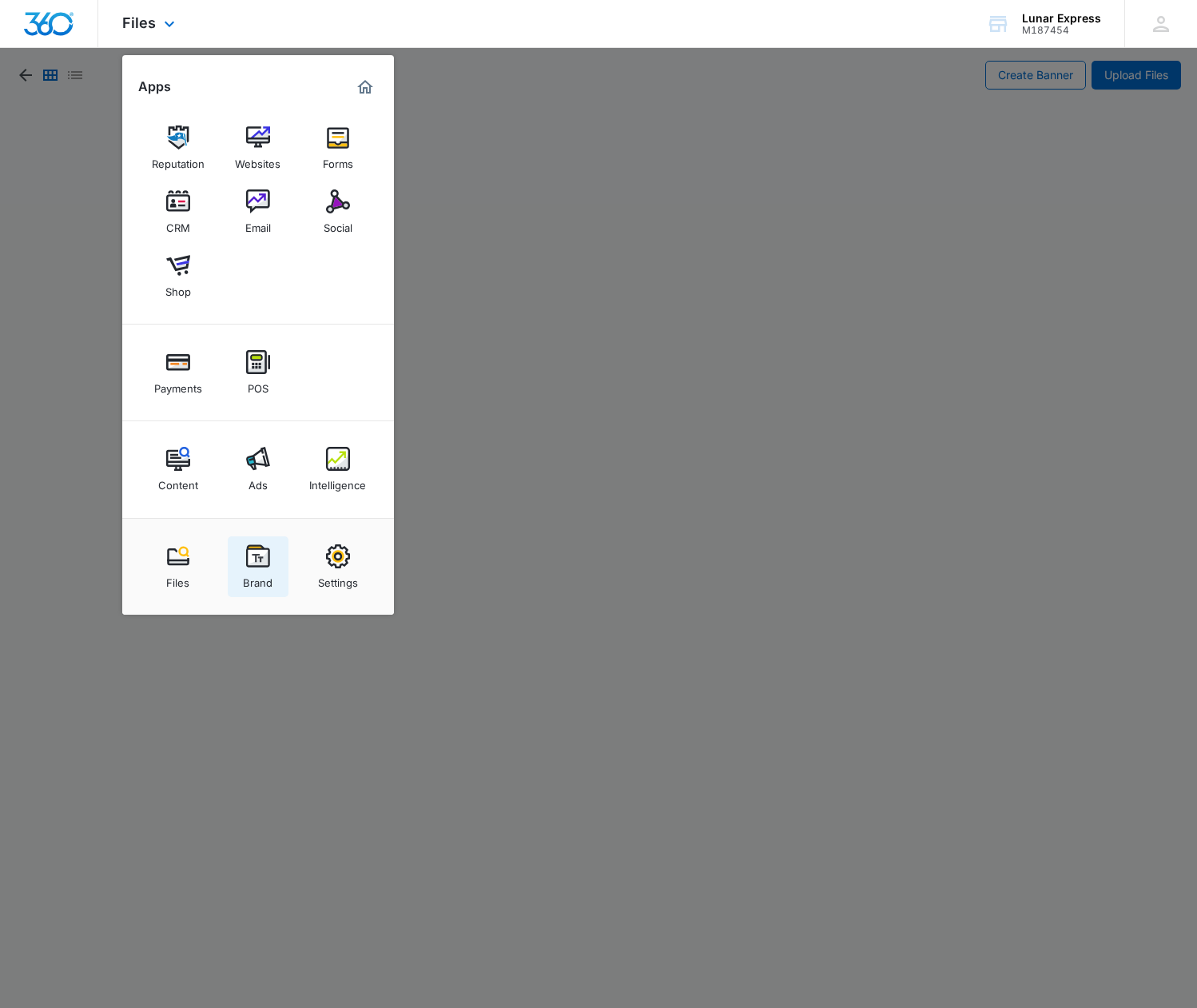
click at [263, 574] on div "Brand" at bounding box center [257, 578] width 30 height 20
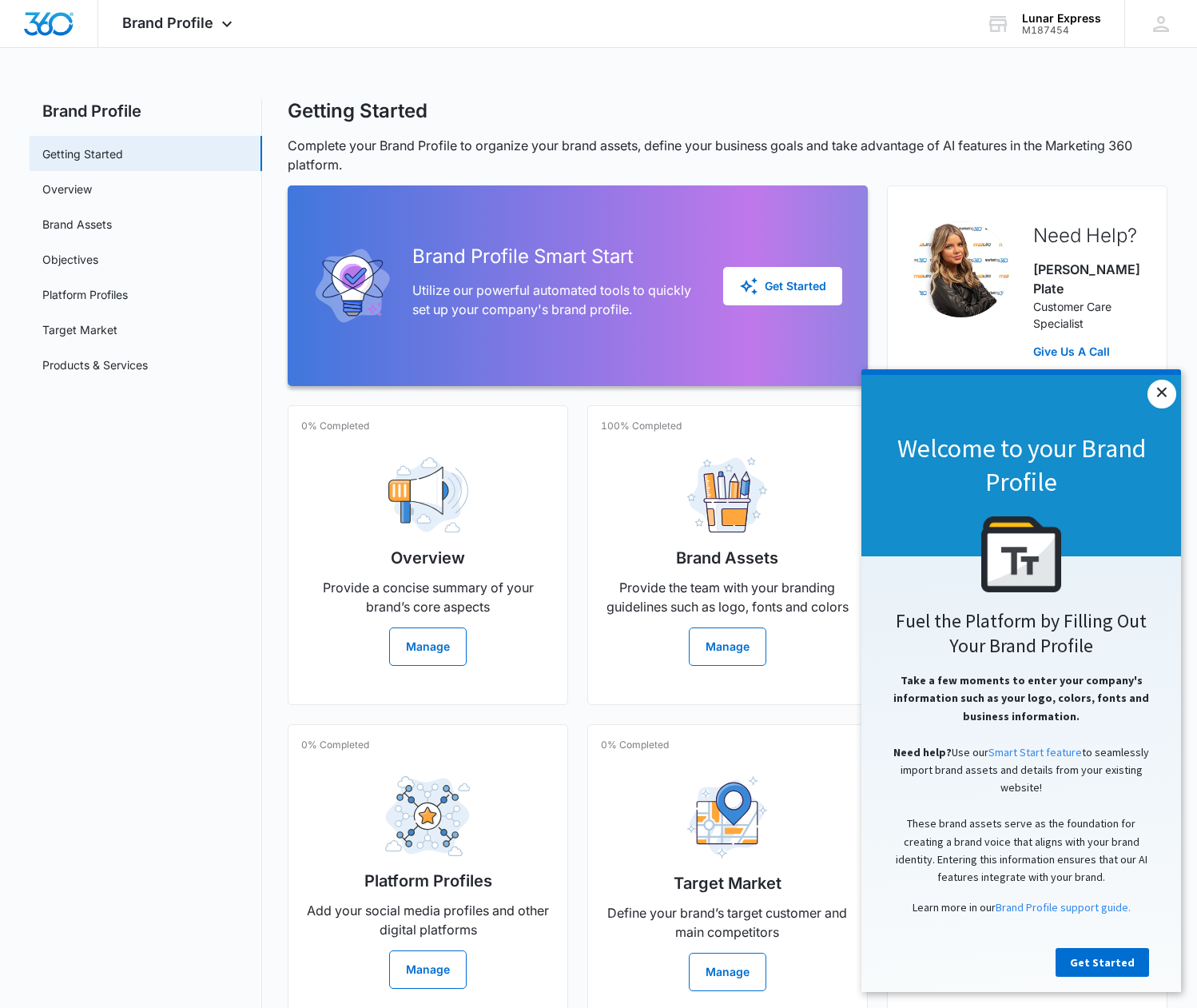
click at [1166, 396] on link "×" at bounding box center [1162, 394] width 29 height 29
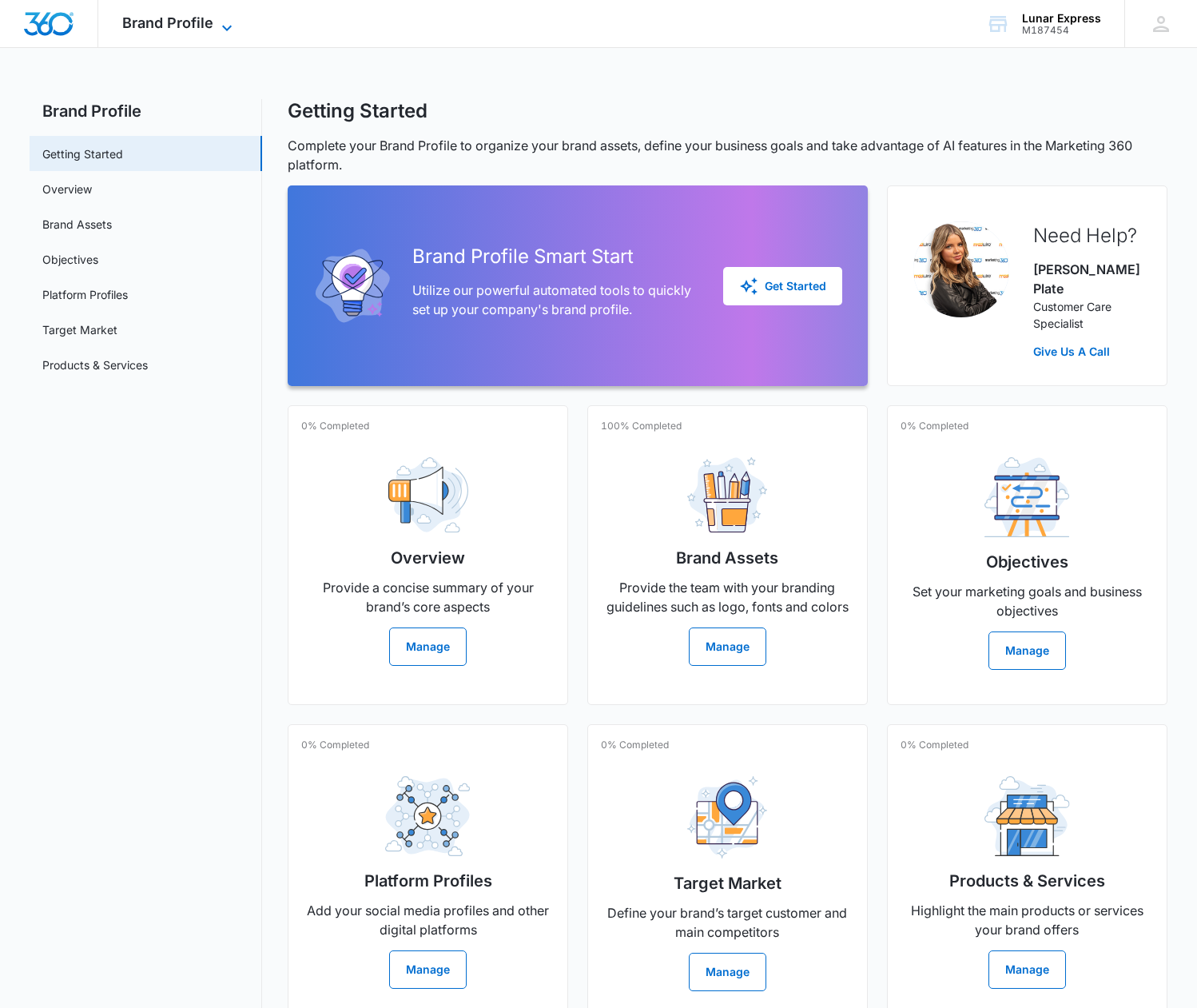
click at [227, 21] on icon at bounding box center [227, 28] width 19 height 19
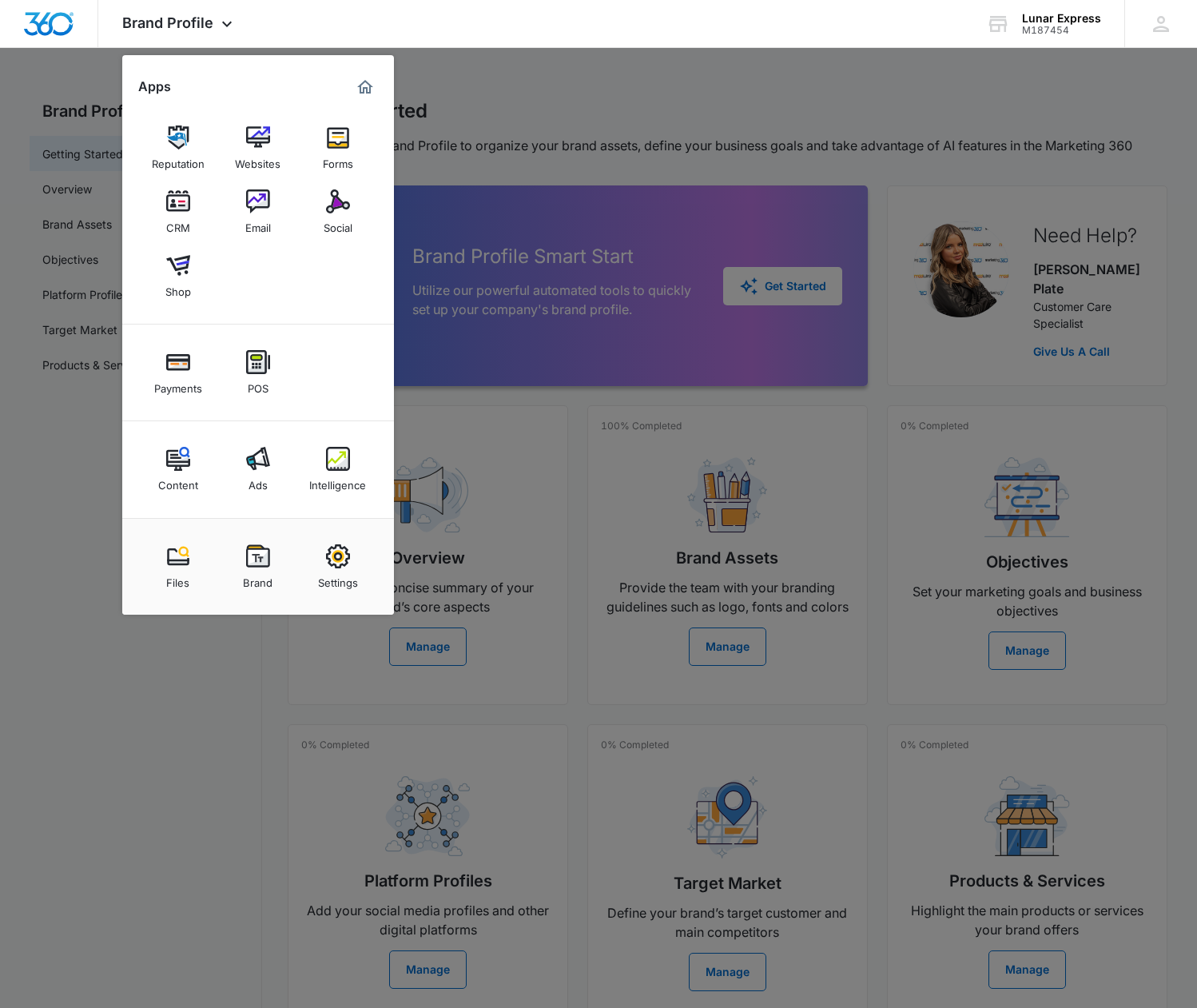
click at [844, 90] on div at bounding box center [598, 504] width 1197 height 1008
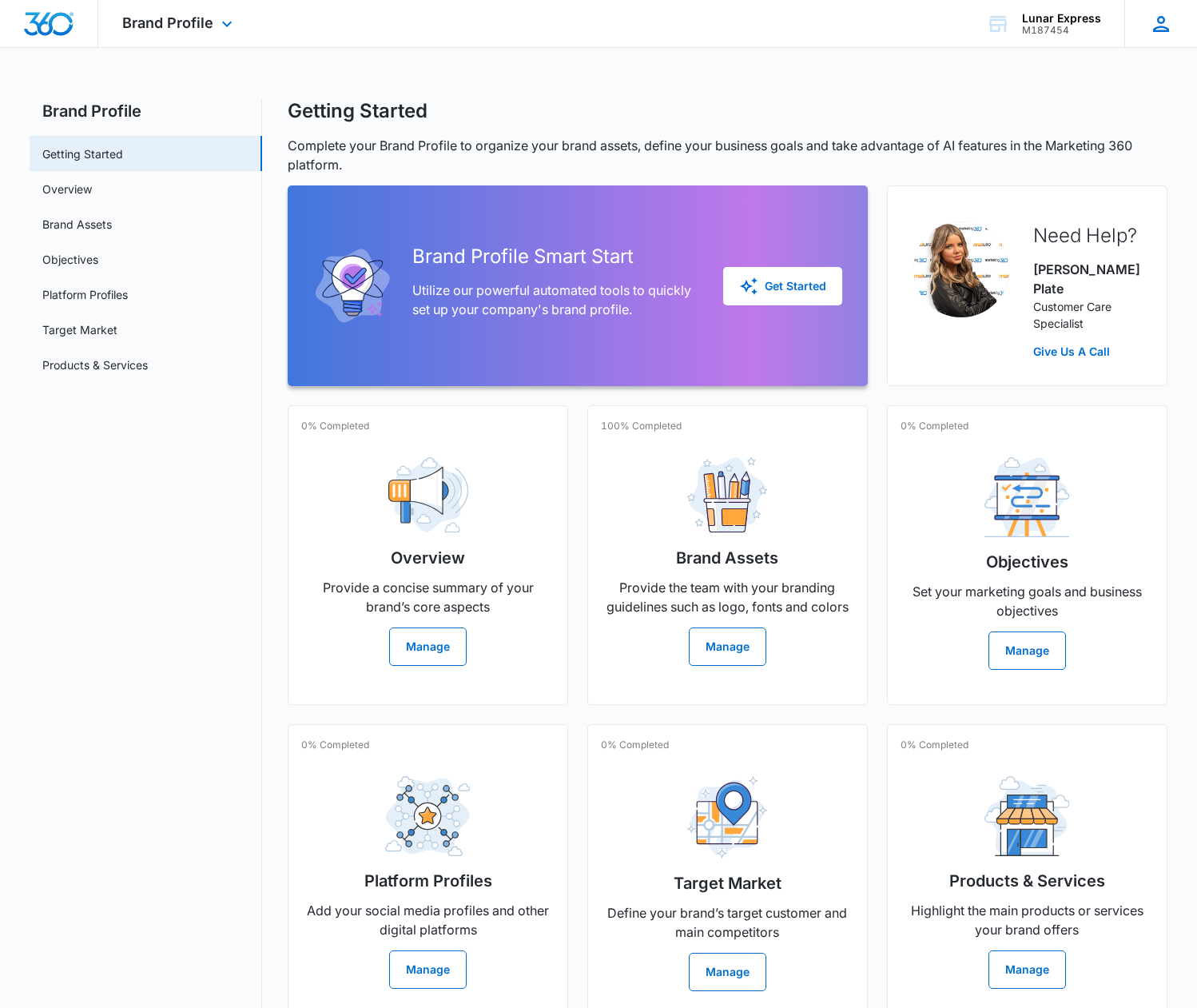
click at [1154, 27] on icon at bounding box center [1161, 24] width 24 height 24
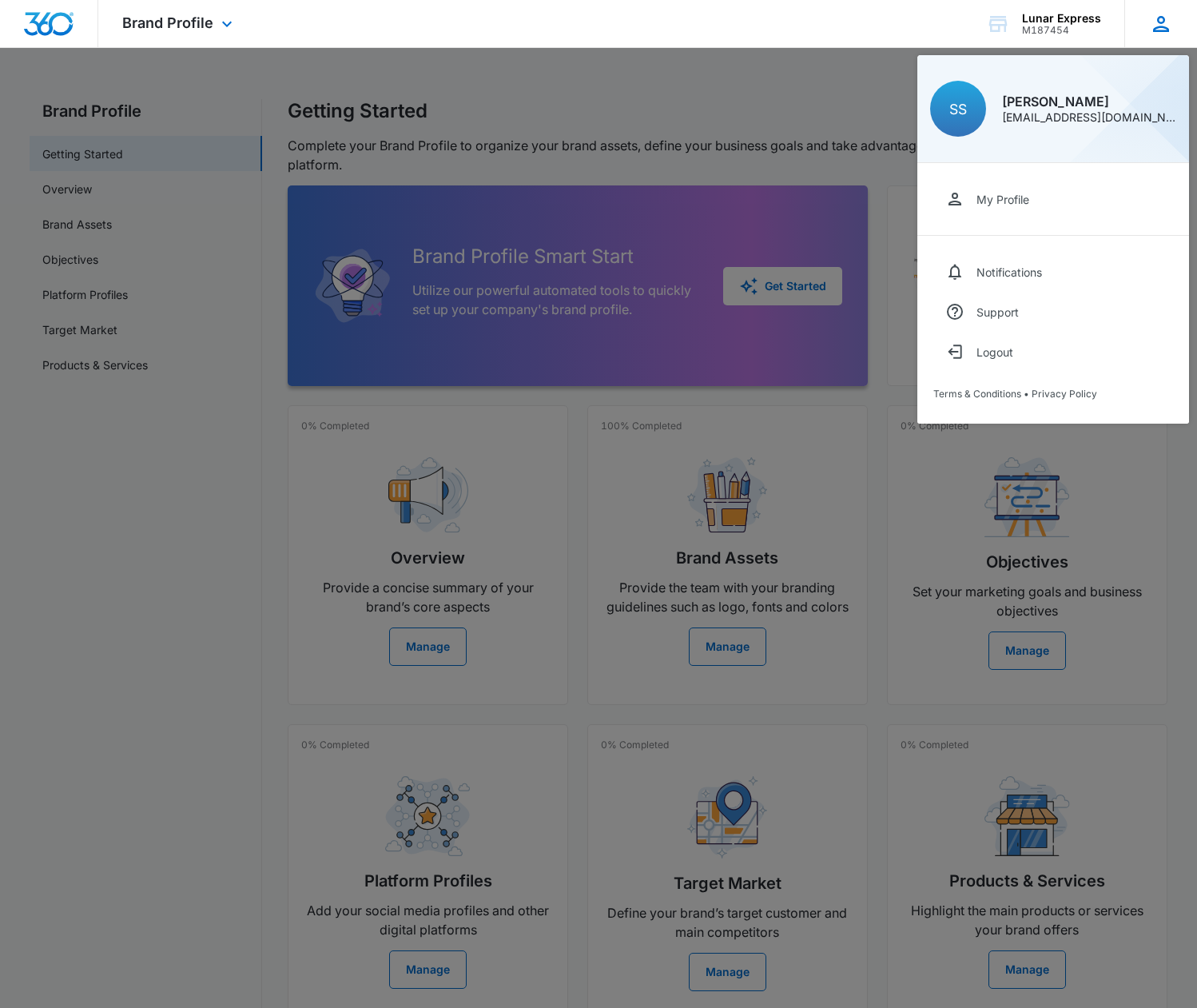
scroll to position [1, 0]
click at [1025, 195] on div "My Profile" at bounding box center [1003, 200] width 53 height 14
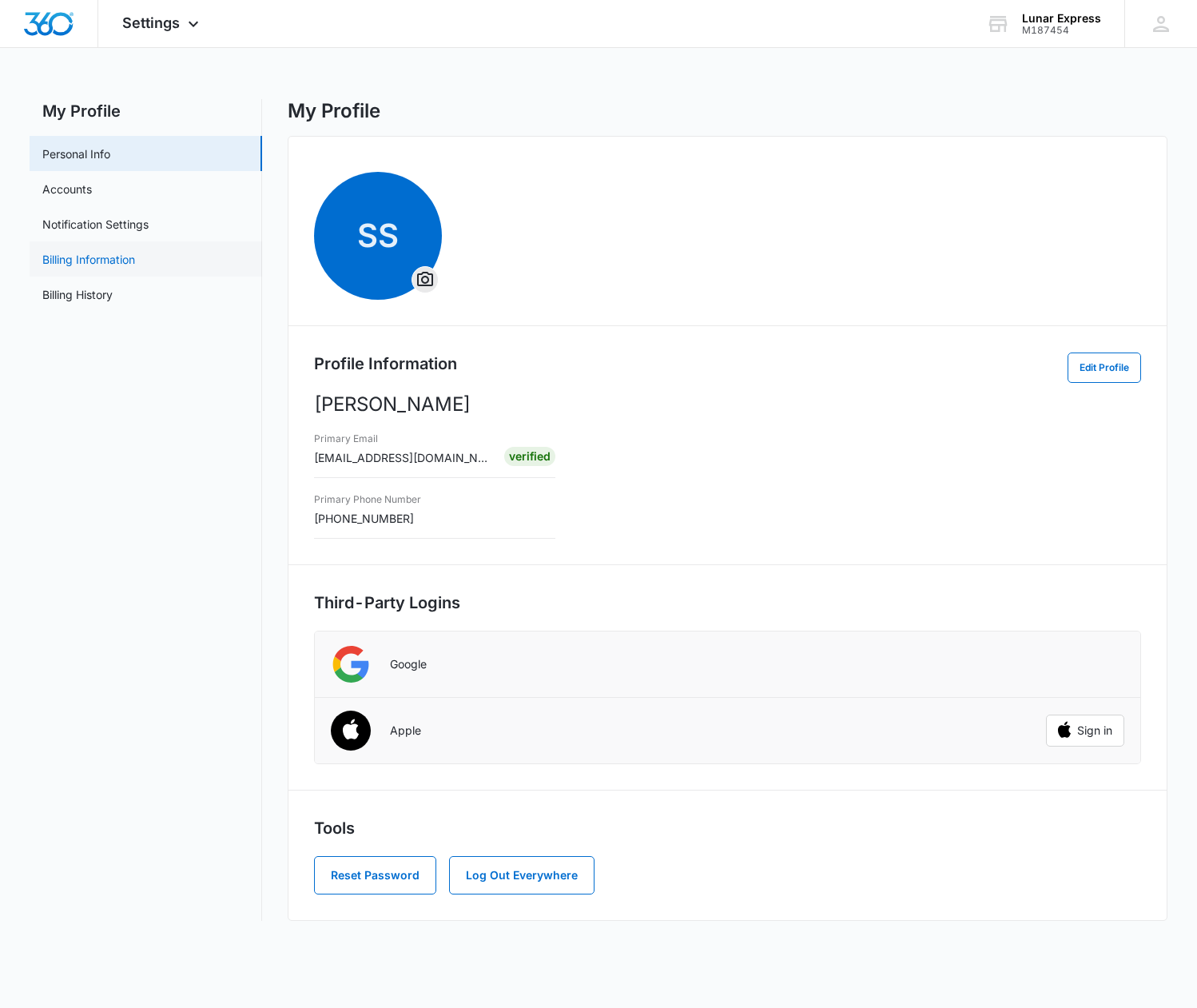
click at [126, 264] on link "Billing Information" at bounding box center [89, 259] width 93 height 17
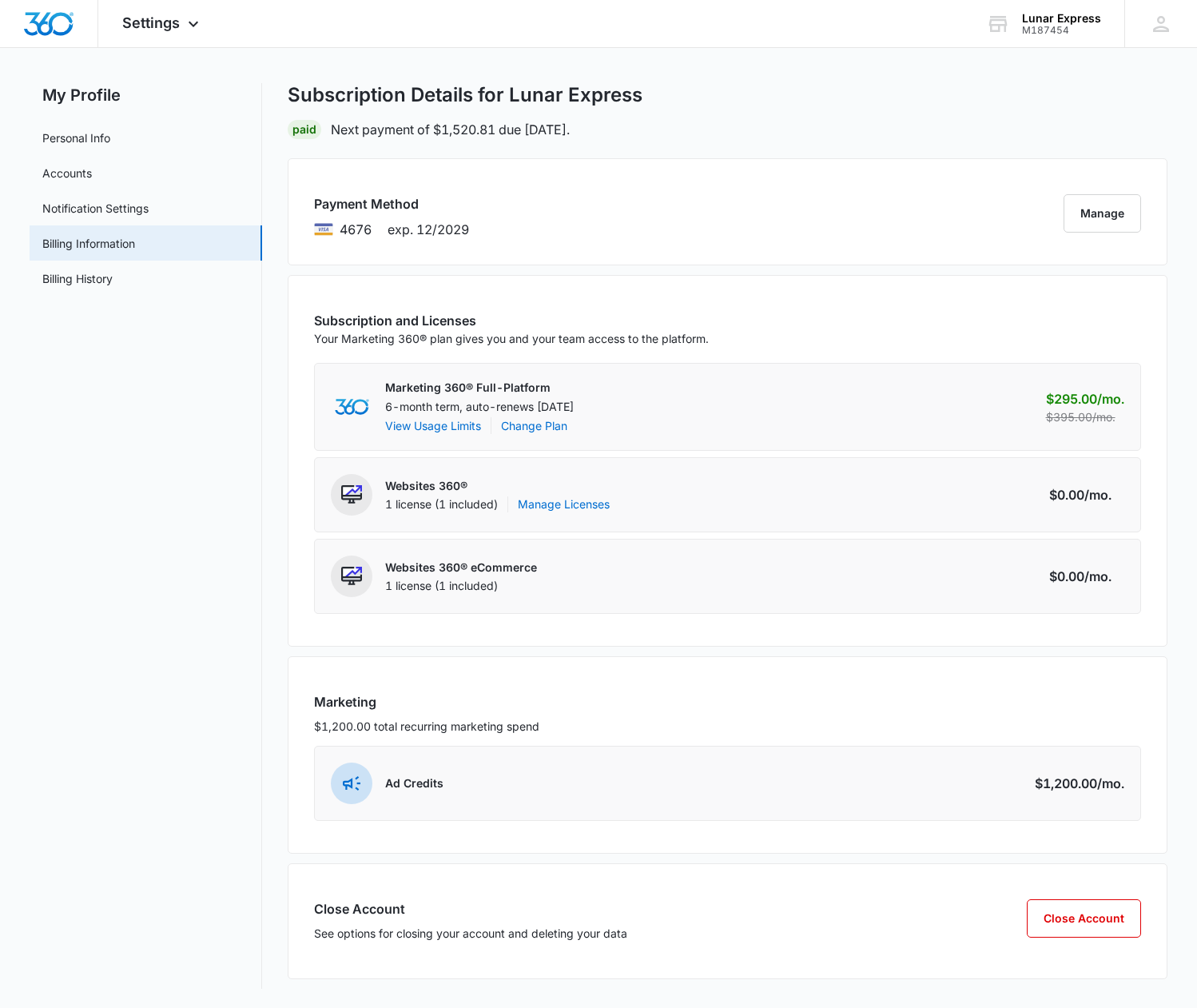
scroll to position [15, 0]
click at [451, 428] on button "View Usage Limits" at bounding box center [433, 426] width 95 height 17
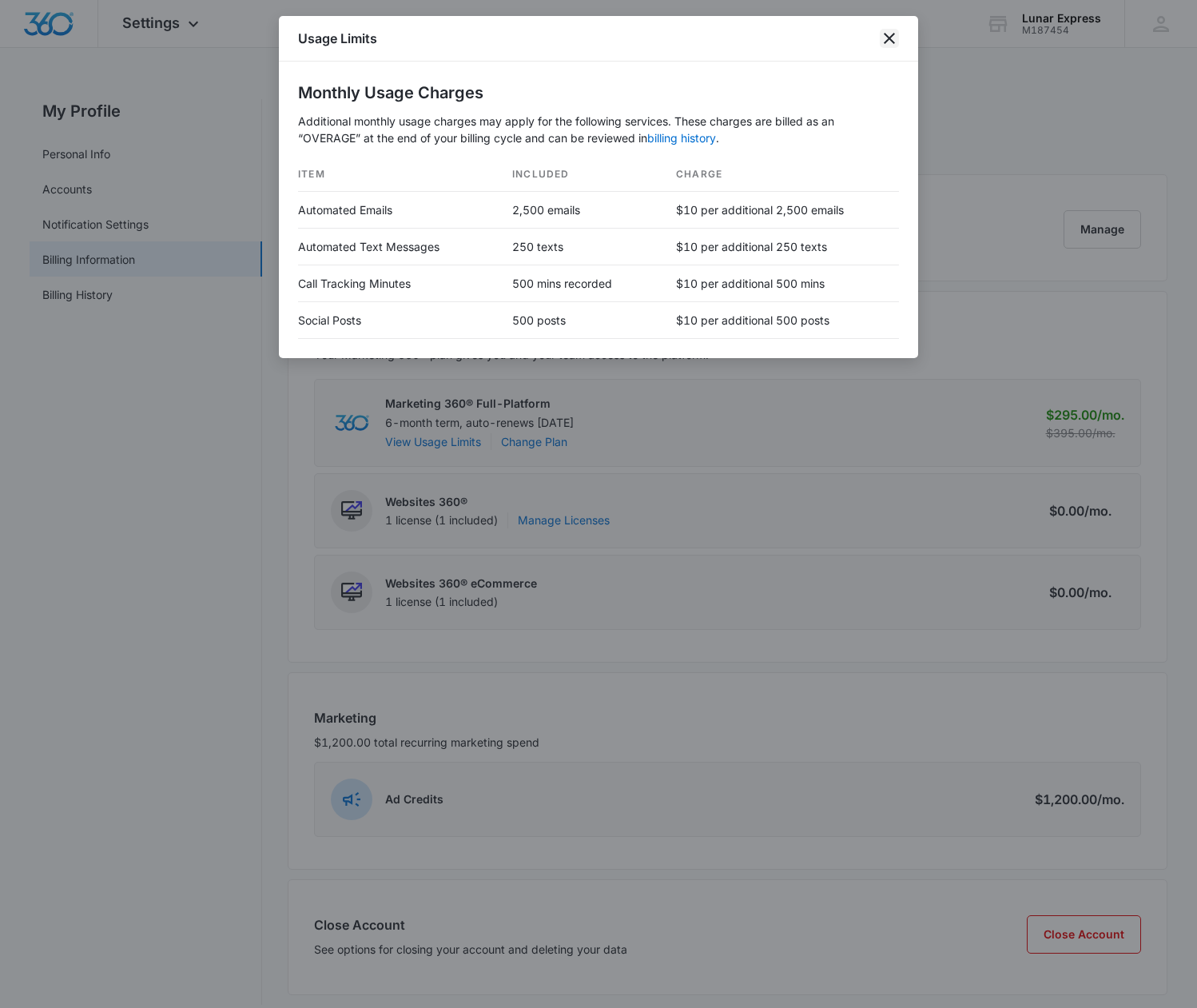
scroll to position [-1, 1]
click at [894, 41] on icon "close" at bounding box center [889, 38] width 19 height 19
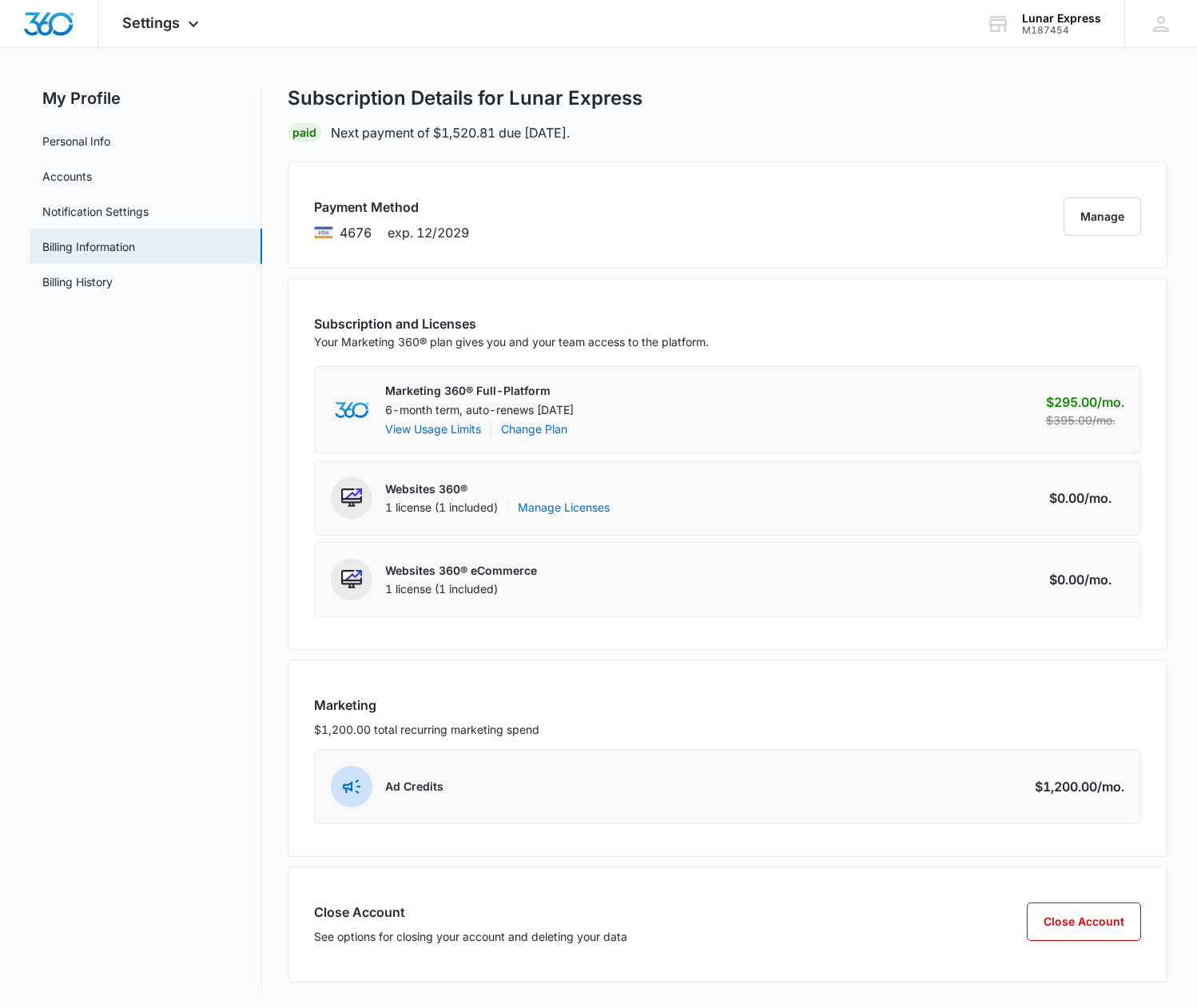
scroll to position [15, 0]
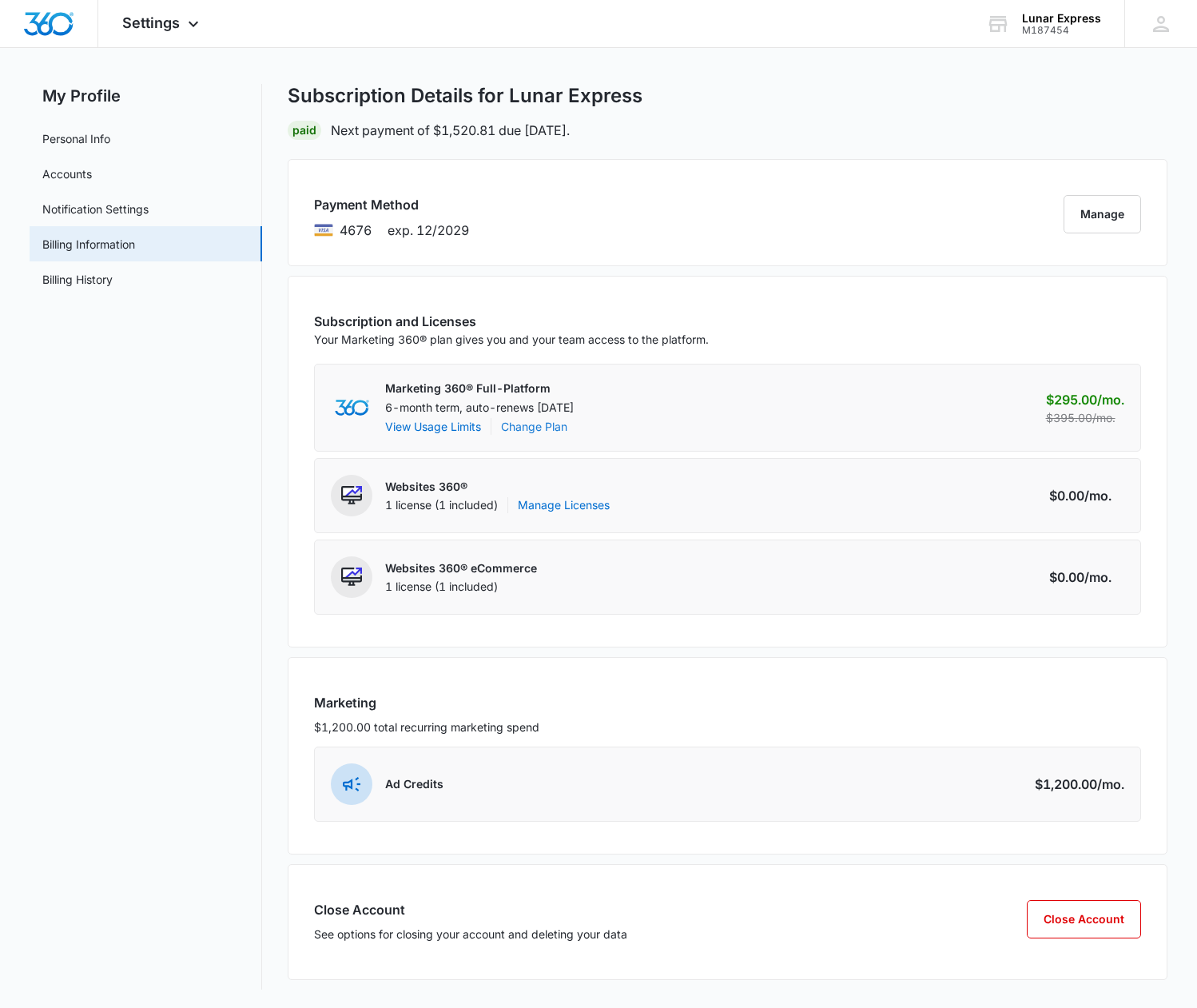
click at [543, 425] on link "Change Plan" at bounding box center [535, 426] width 66 height 17
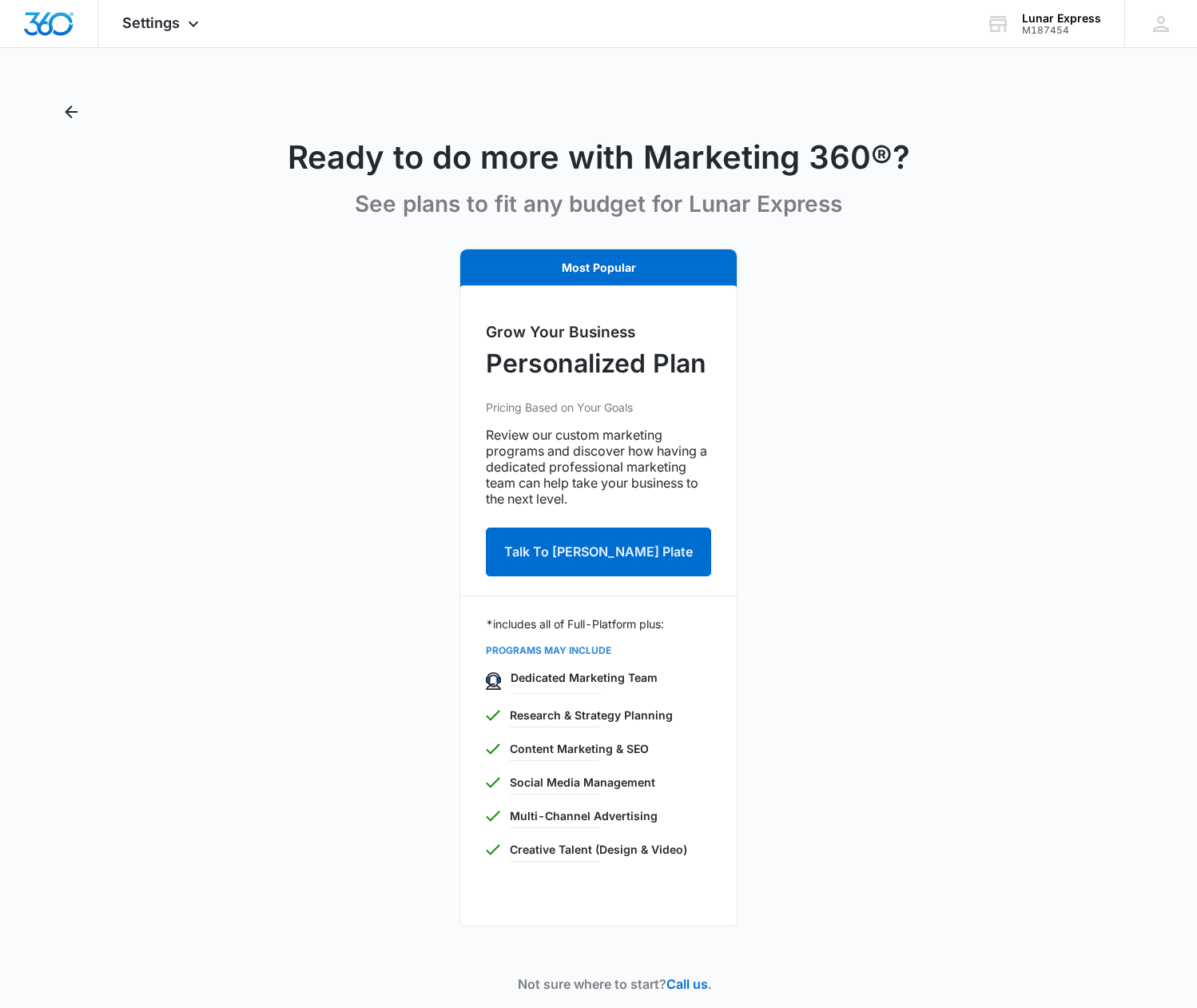
scroll to position [58, 0]
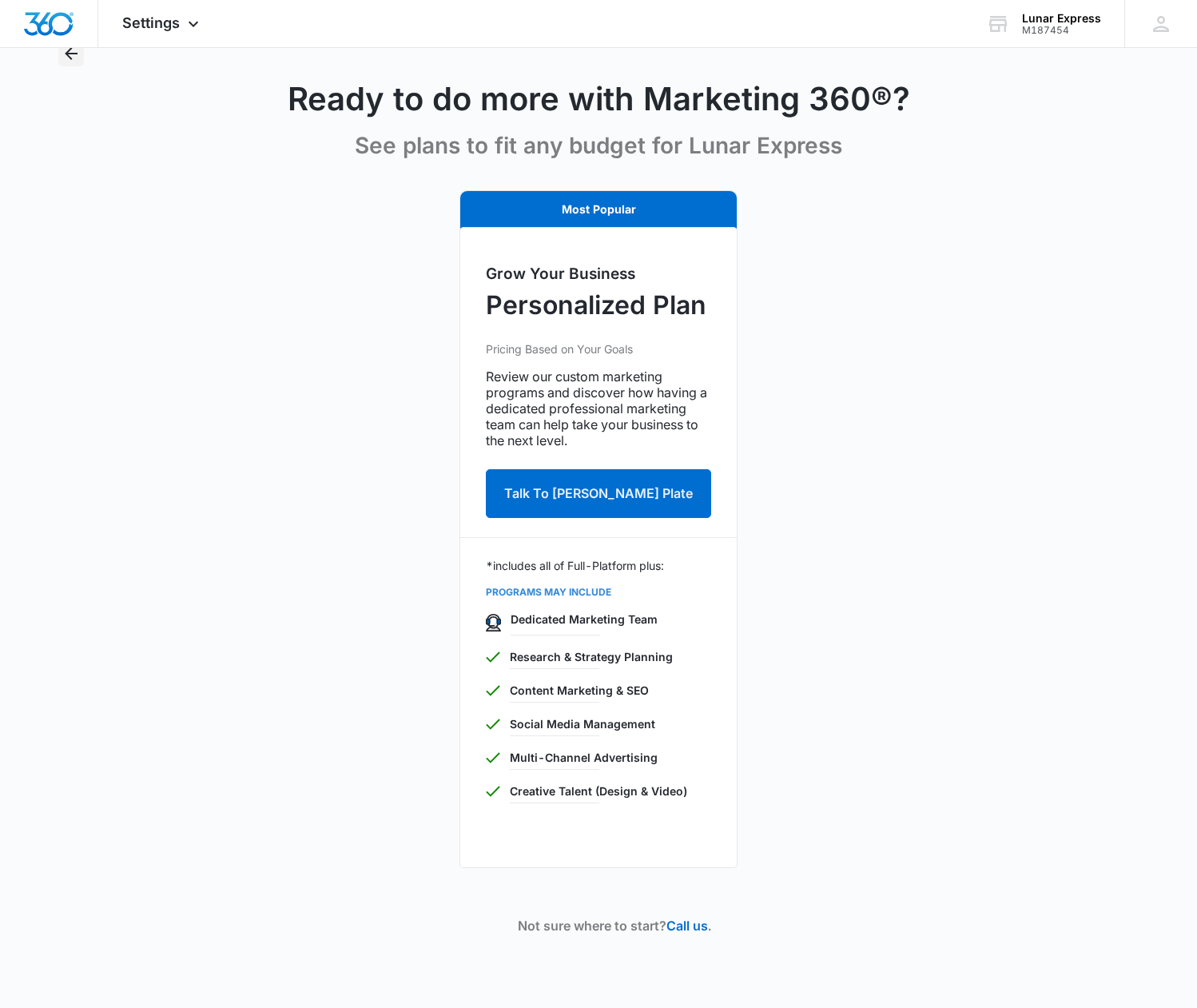
click at [68, 54] on icon "Back" at bounding box center [71, 53] width 13 height 13
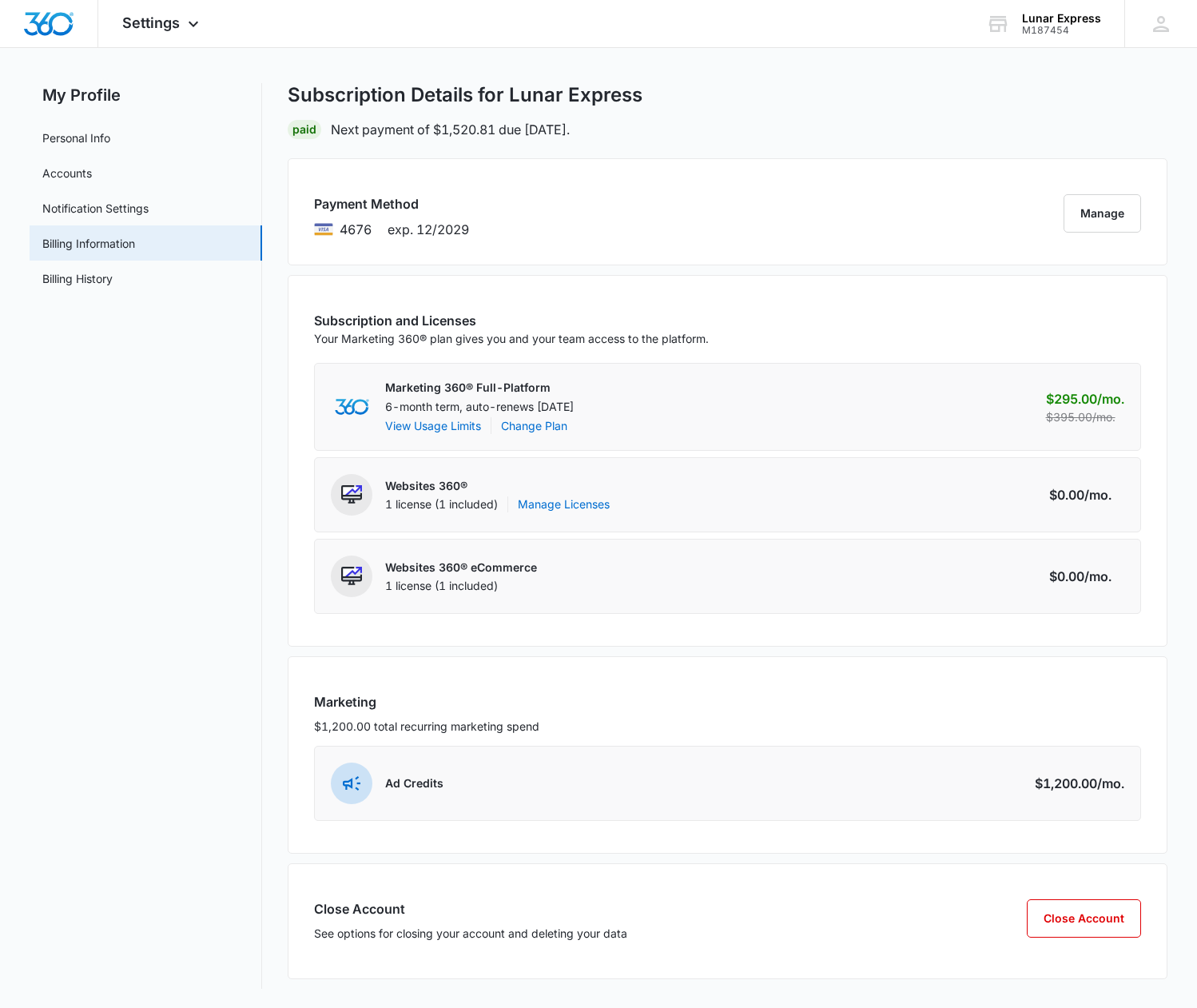
scroll to position [15, 0]
click at [97, 284] on link "Billing History" at bounding box center [78, 280] width 70 height 17
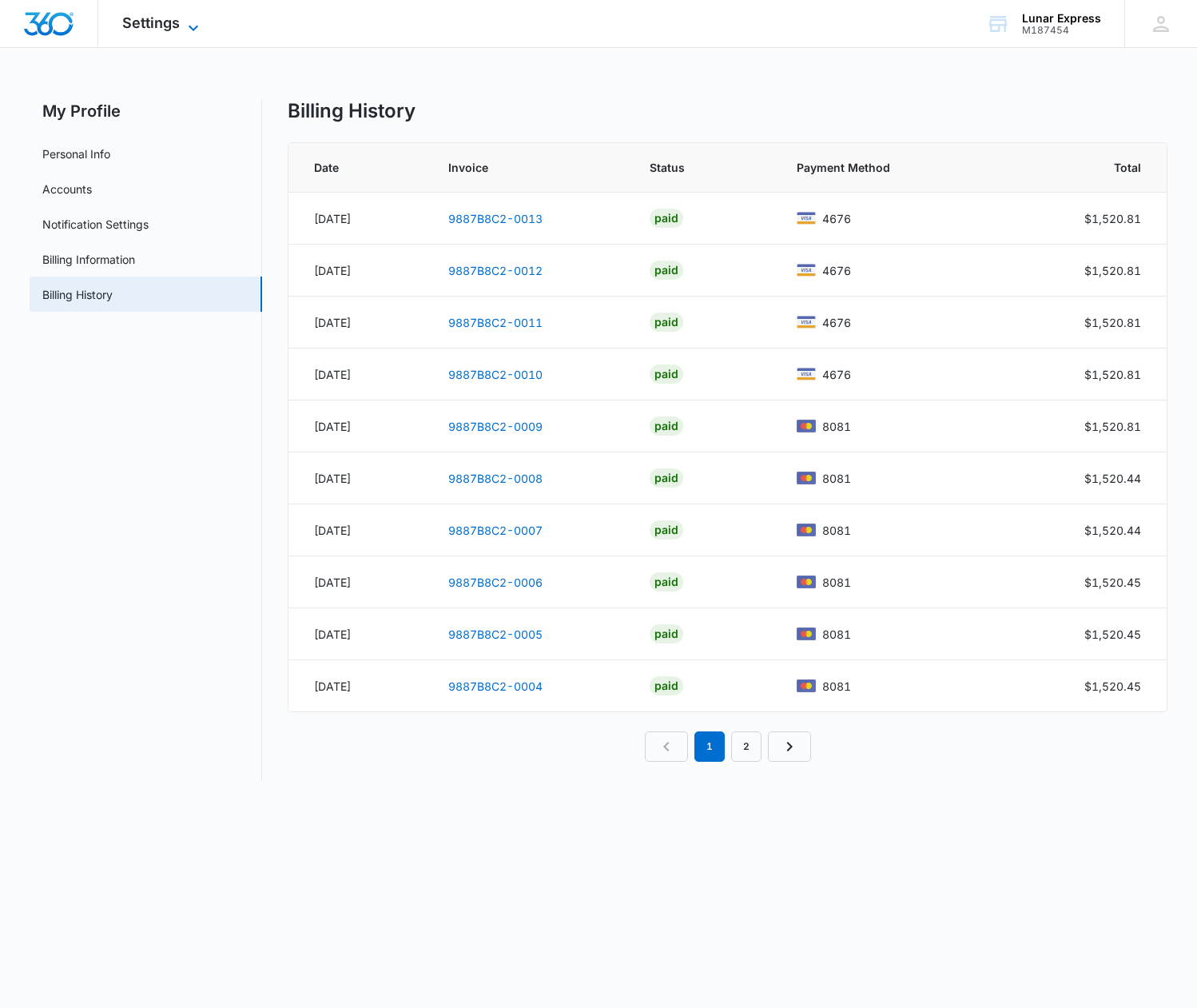
scroll to position [0, 1]
click at [191, 24] on icon at bounding box center [194, 28] width 19 height 19
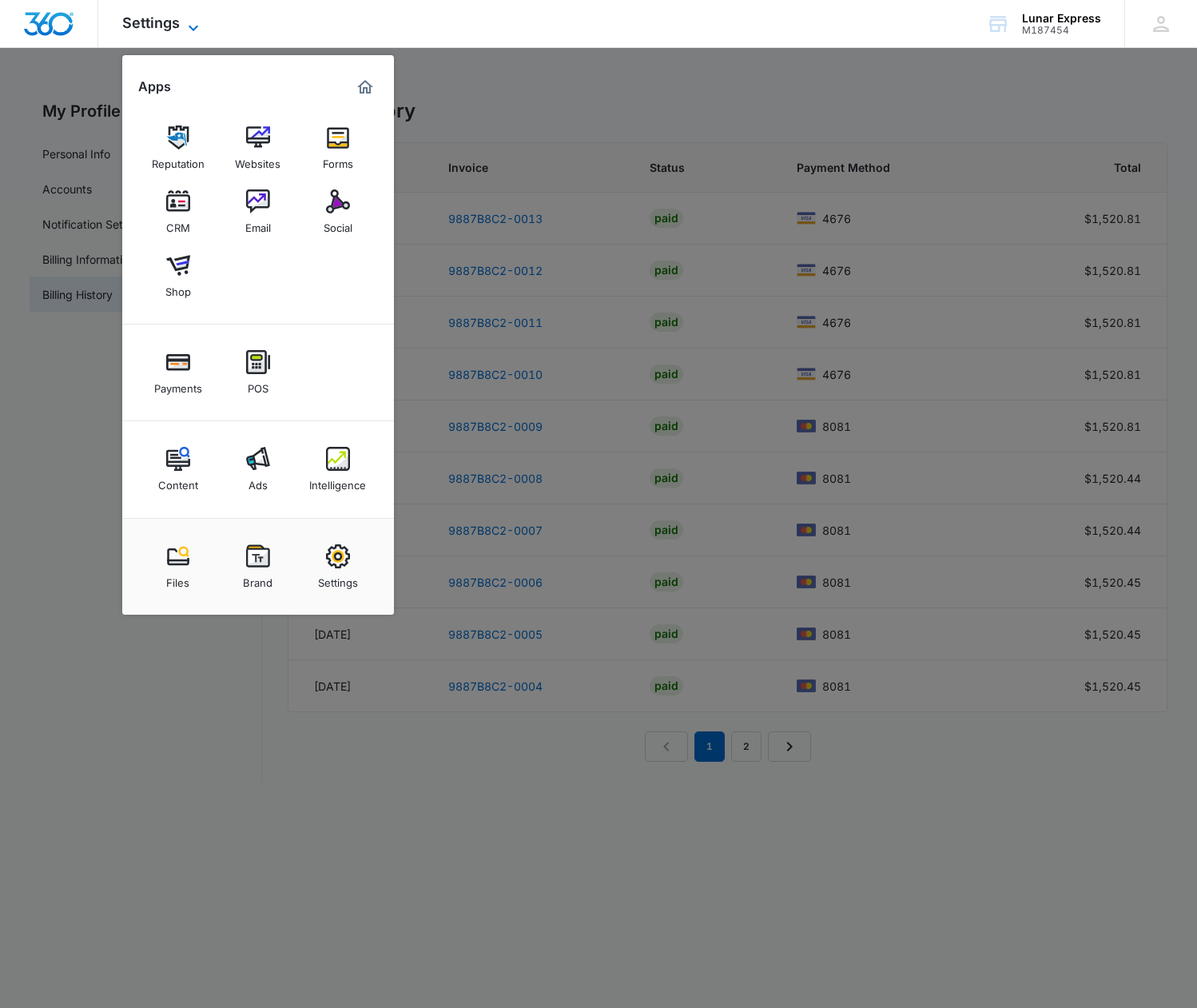
scroll to position [0, 0]
click at [420, 60] on div at bounding box center [598, 504] width 1197 height 1008
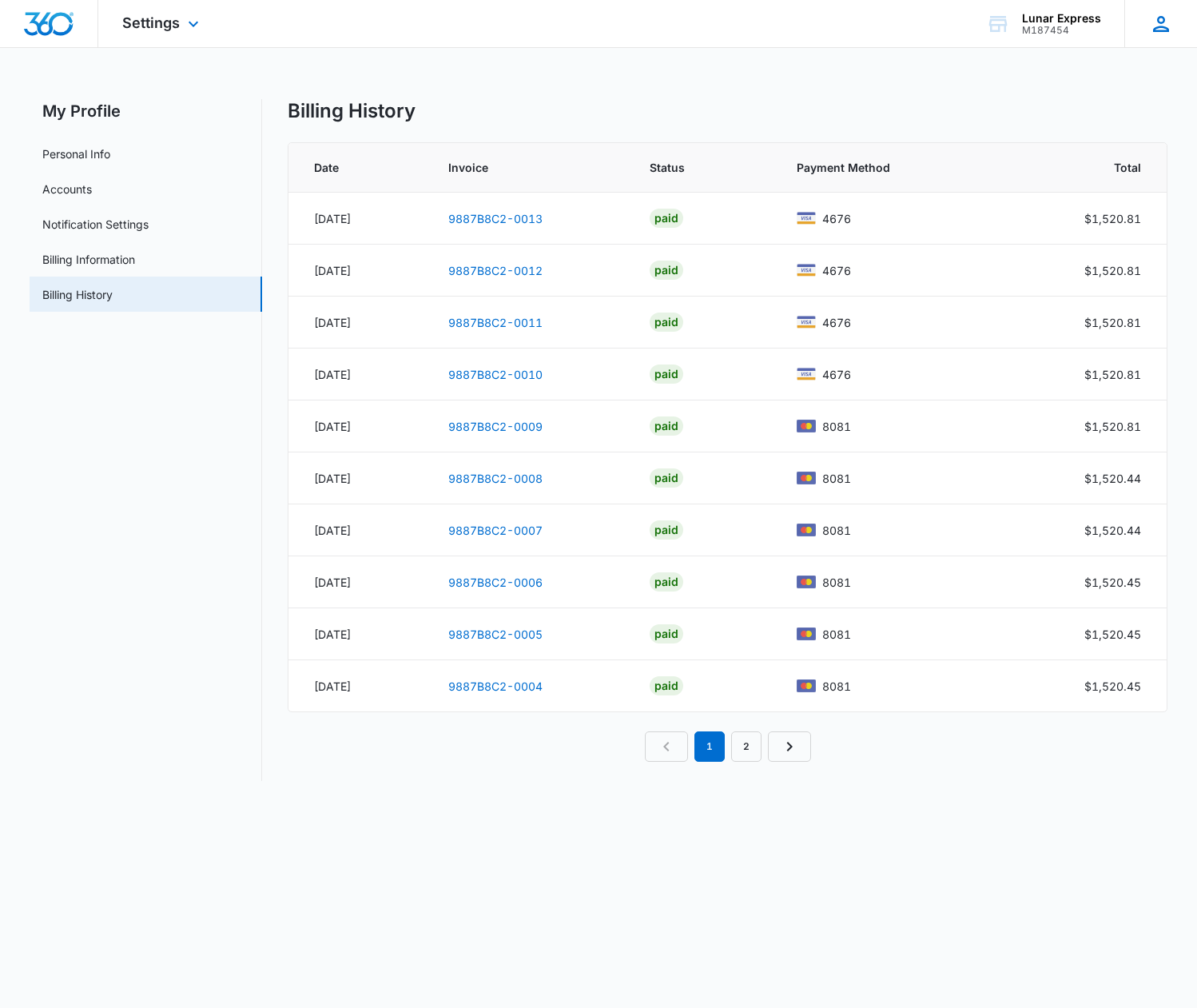
click at [1157, 22] on icon at bounding box center [1161, 24] width 24 height 24
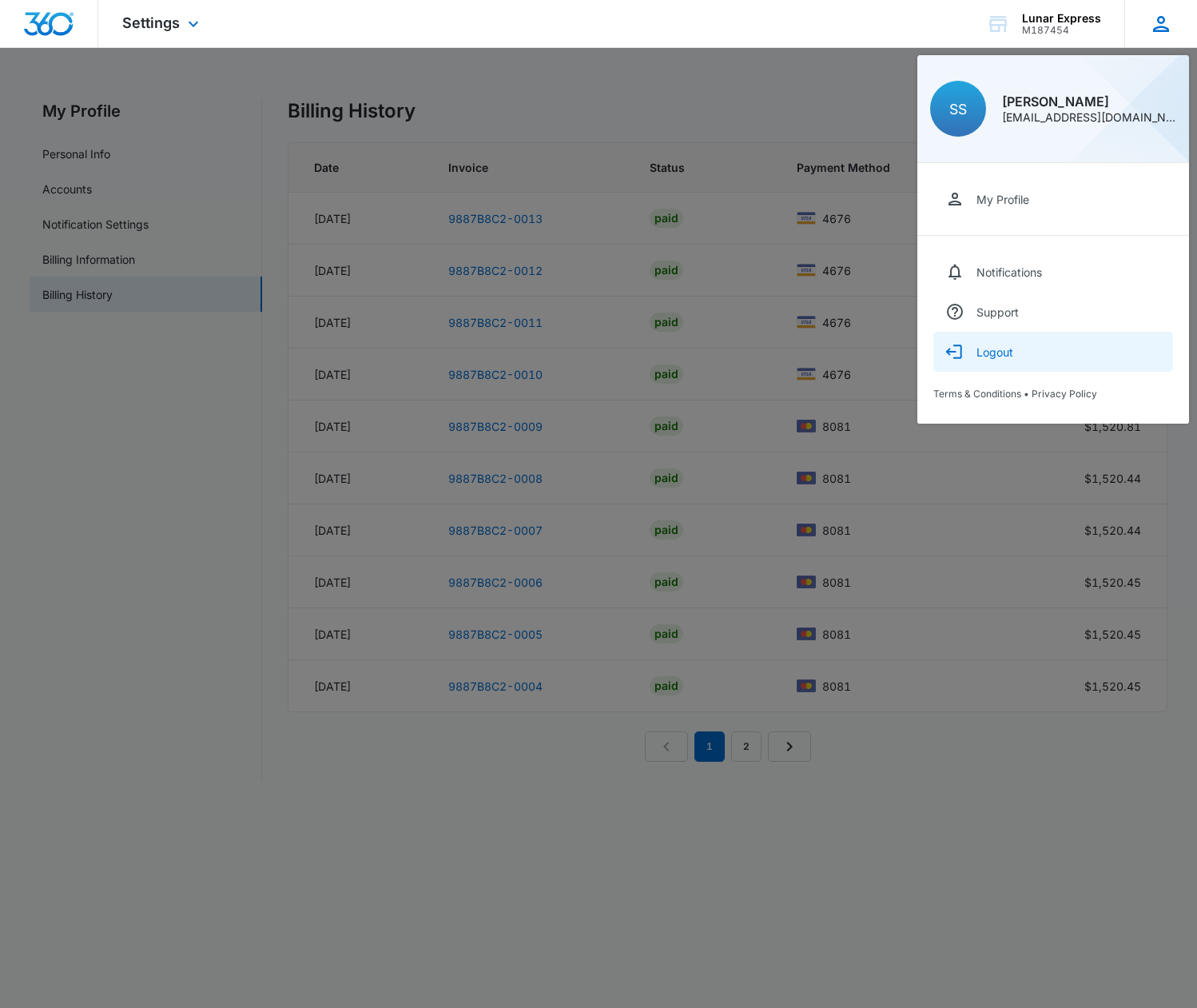
click at [1012, 355] on div "Logout" at bounding box center [994, 352] width 37 height 14
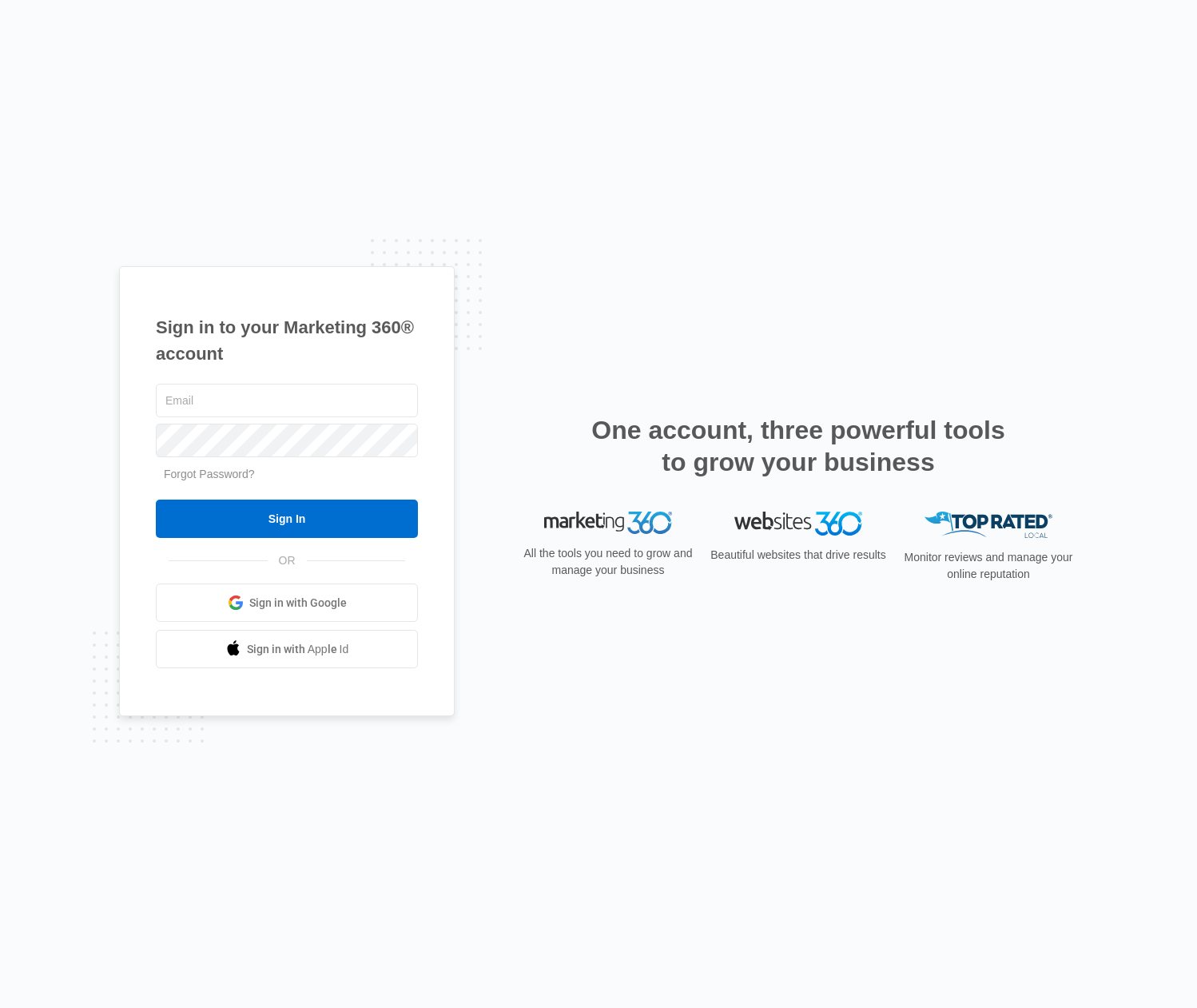
click at [794, 287] on div "Sign in to your Marketing 360® account Forgot Password? Sign In OR" at bounding box center [598, 504] width 959 height 477
